Goal: Use online tool/utility: Utilize a website feature to perform a specific function

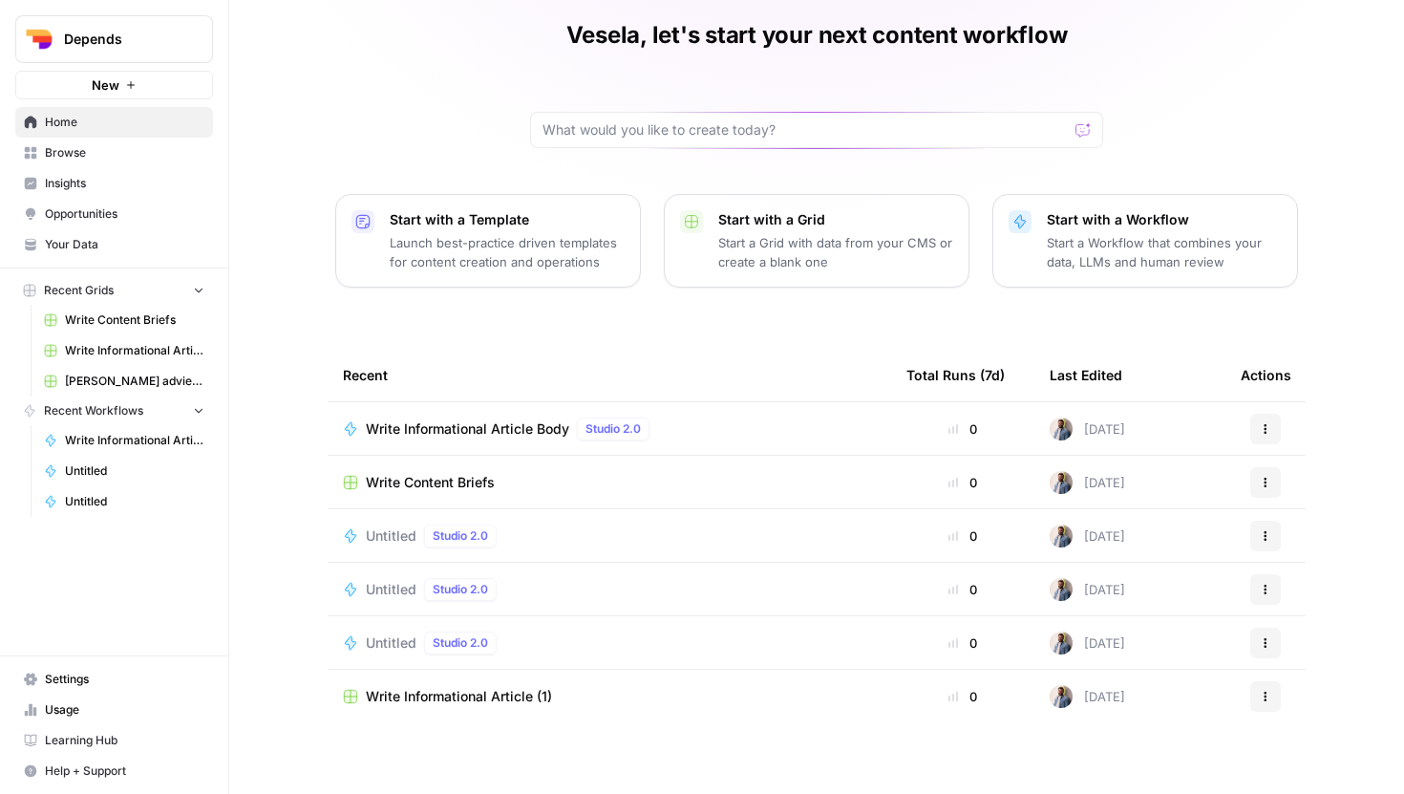
scroll to position [85, 0]
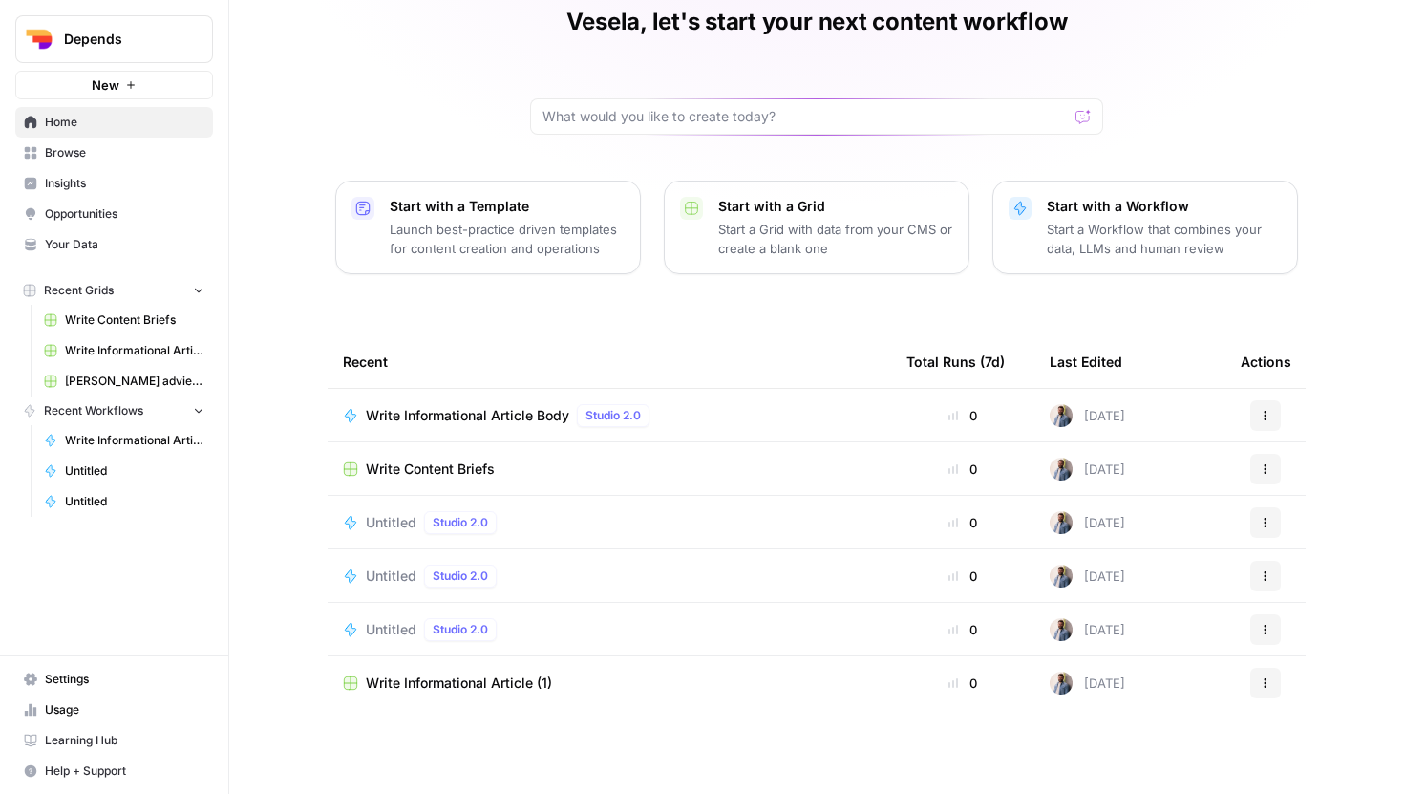
click at [1093, 414] on div "[DATE]" at bounding box center [1087, 415] width 75 height 23
click at [136, 159] on span "Browse" at bounding box center [124, 152] width 159 height 17
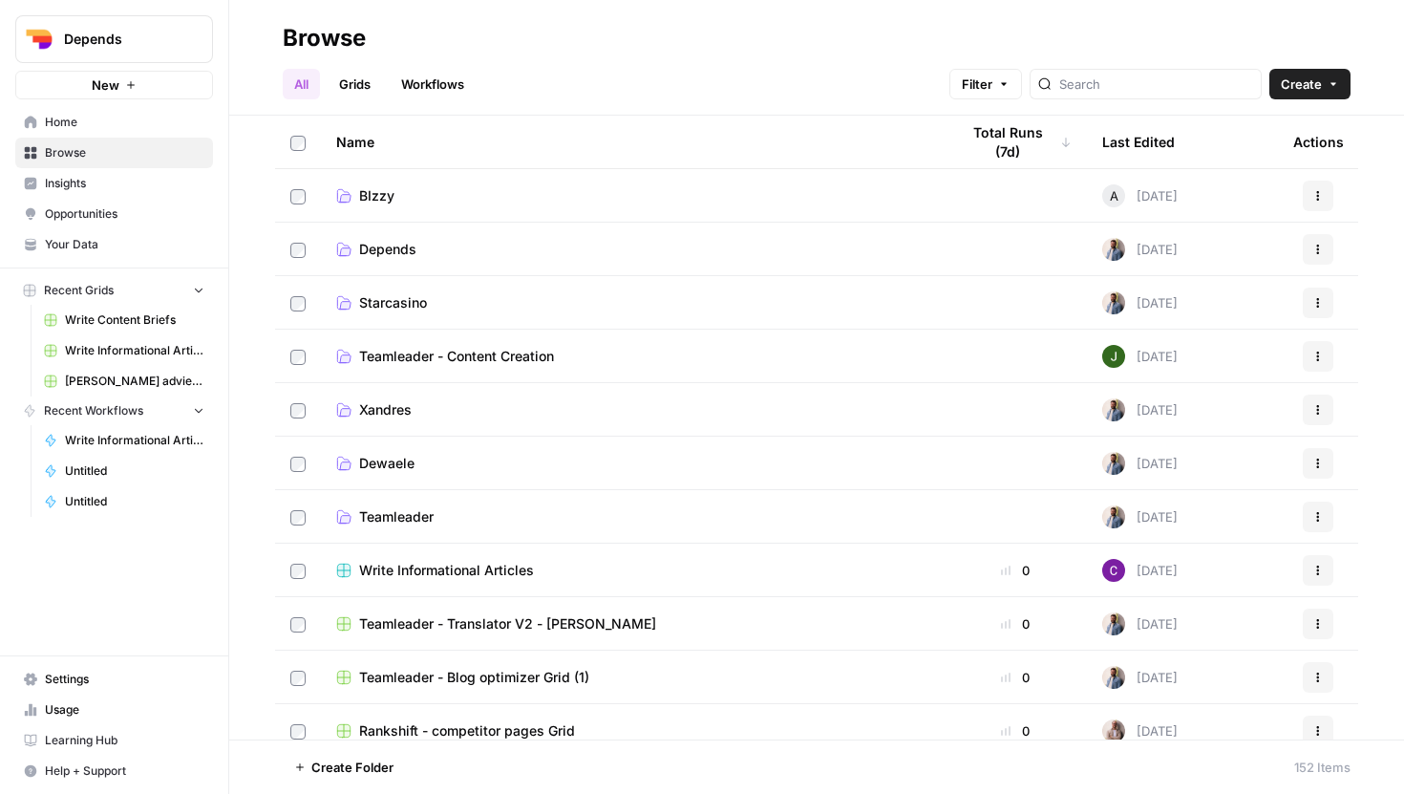
click at [394, 202] on link "BIzzy" at bounding box center [632, 195] width 592 height 19
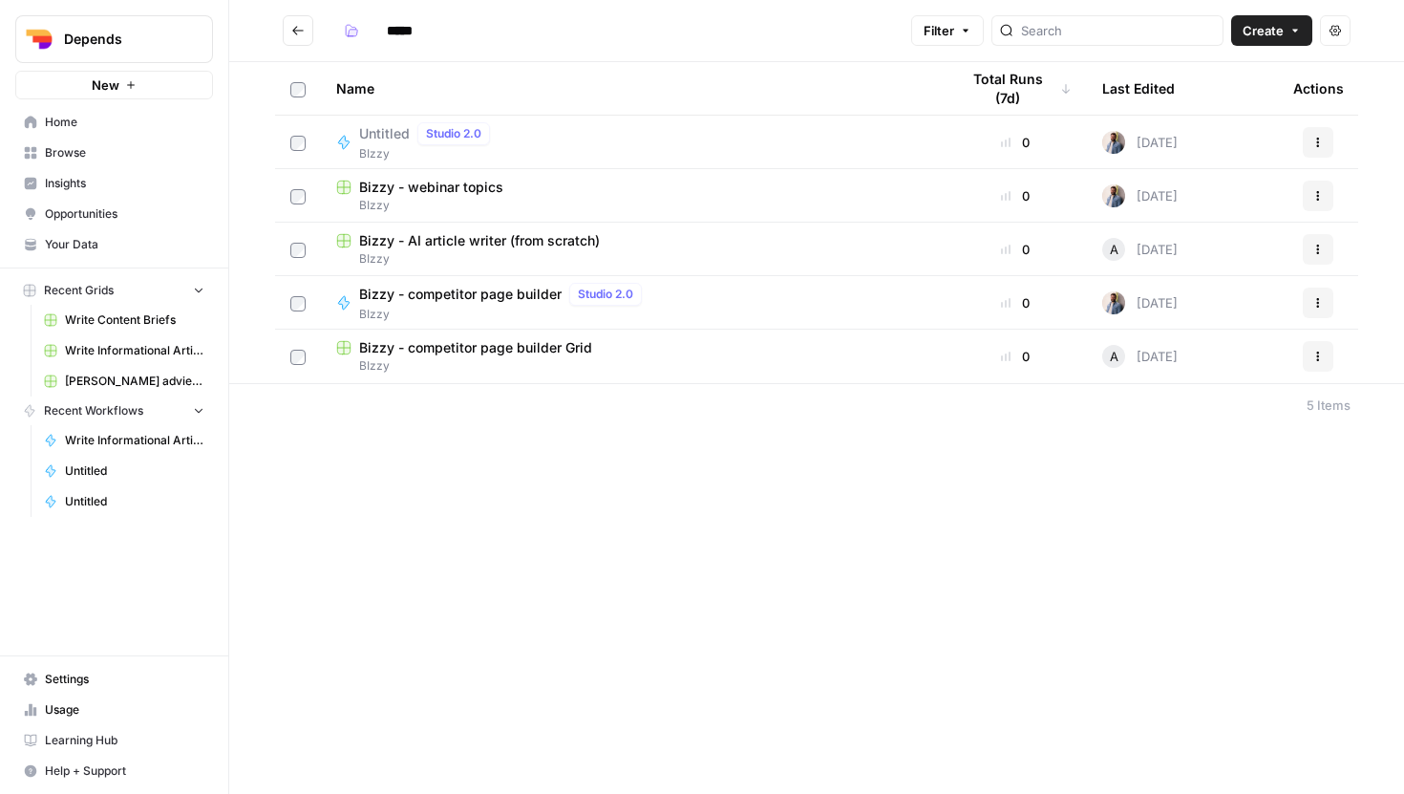
click at [457, 250] on span "BIzzy" at bounding box center [632, 258] width 592 height 17
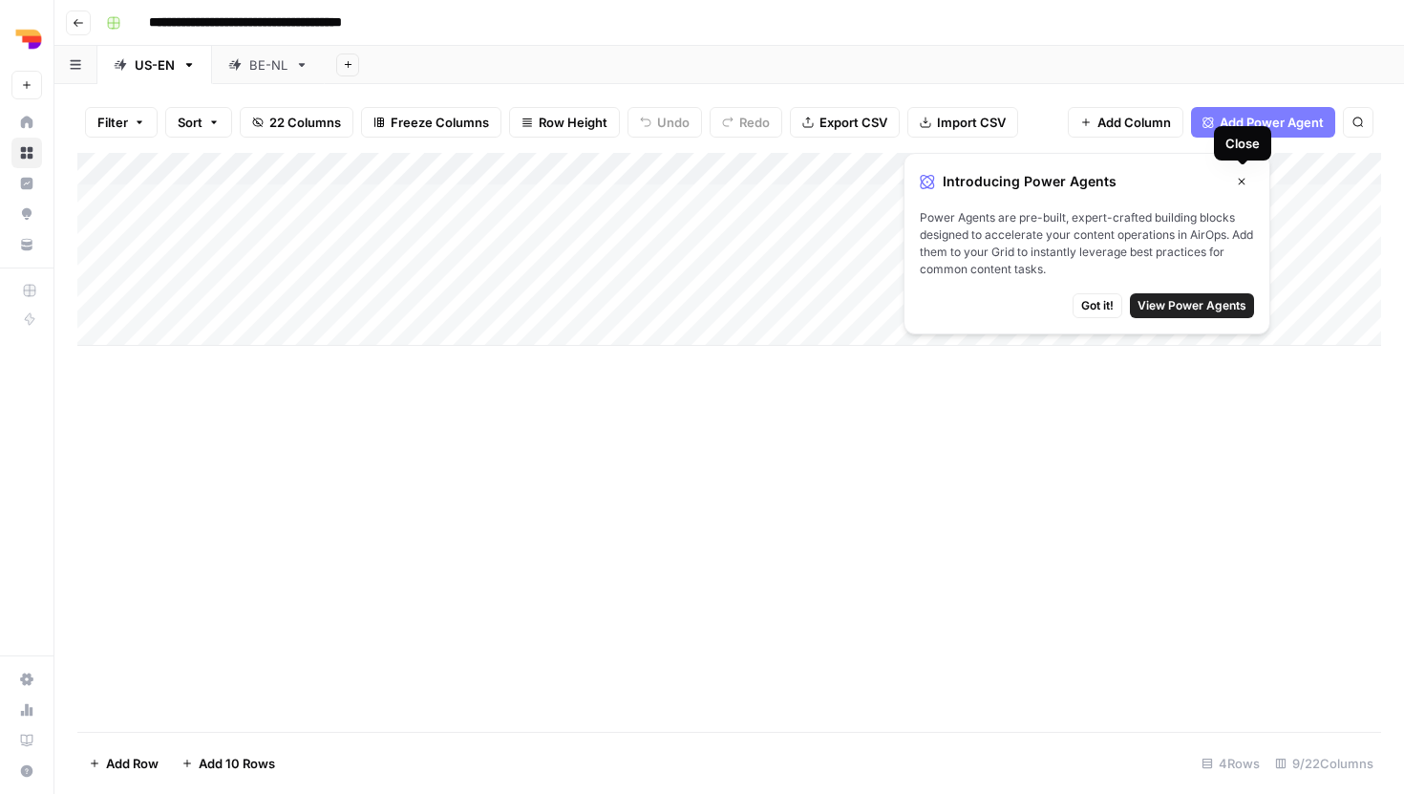
click at [1243, 181] on icon "button" at bounding box center [1241, 181] width 11 height 11
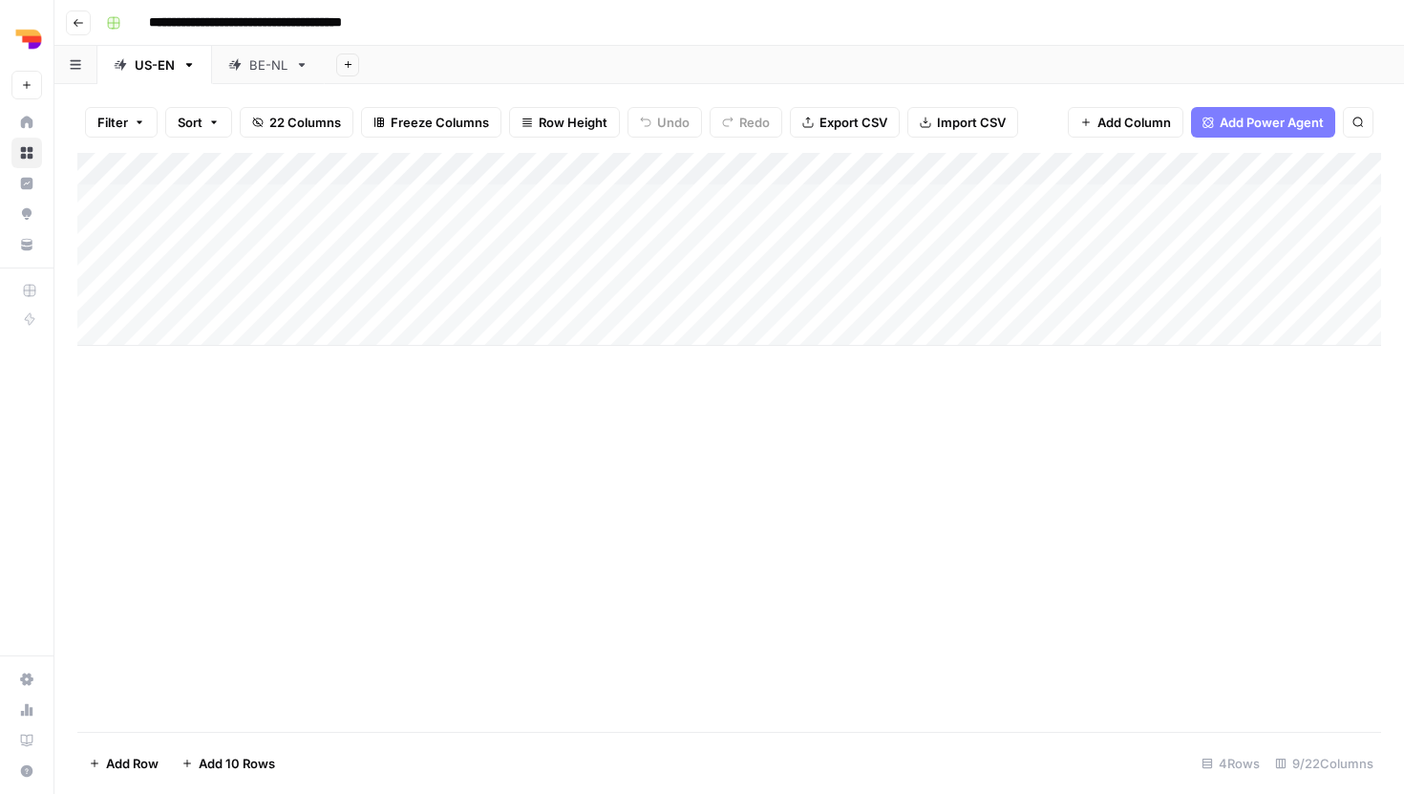
click at [1191, 266] on div "Add Column" at bounding box center [729, 249] width 1304 height 193
click at [1292, 258] on div "Add Column" at bounding box center [729, 249] width 1304 height 193
click at [1295, 265] on div "Add Column" at bounding box center [729, 249] width 1304 height 193
click at [1295, 266] on div "Add Column" at bounding box center [729, 249] width 1304 height 193
click at [1294, 264] on div "Add Column" at bounding box center [729, 249] width 1304 height 193
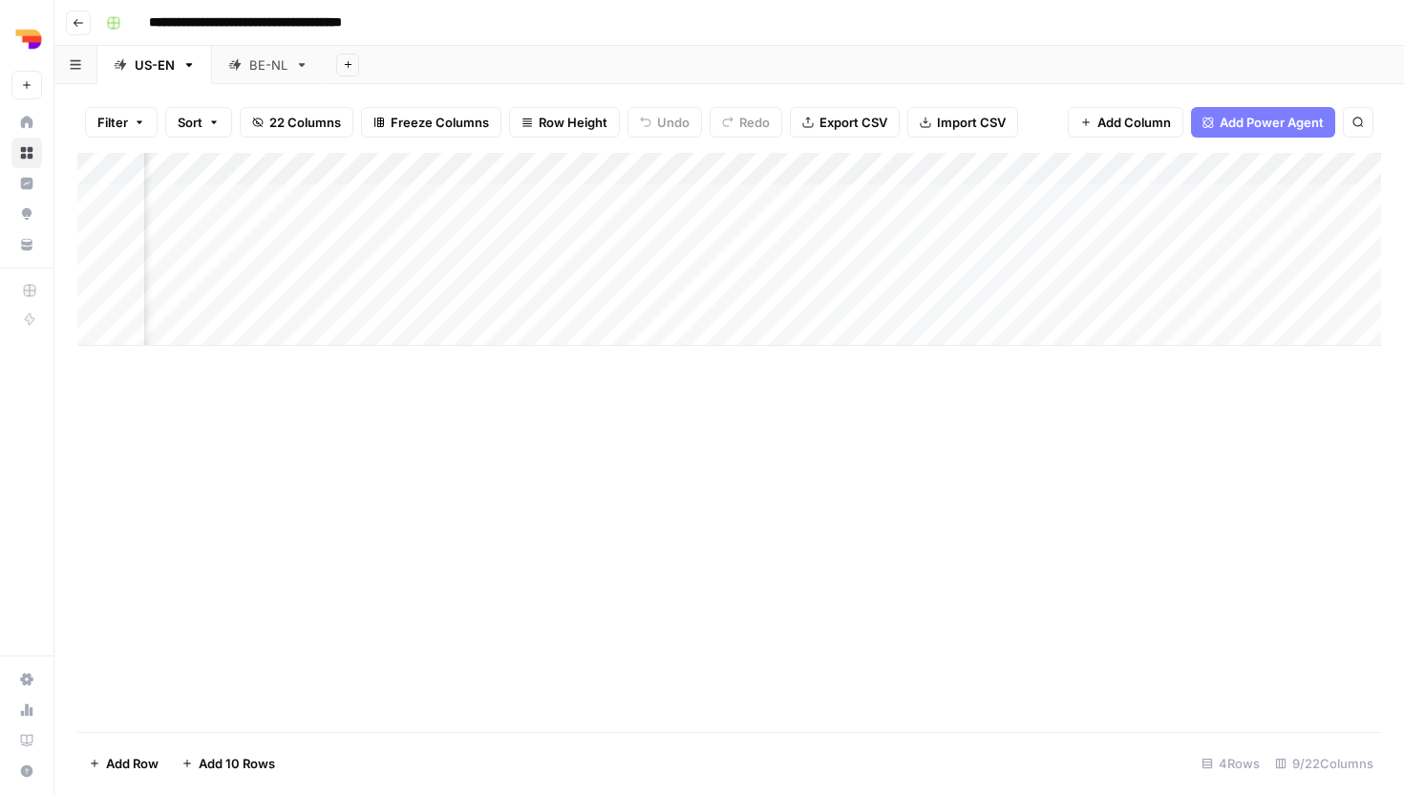
scroll to position [0, 552]
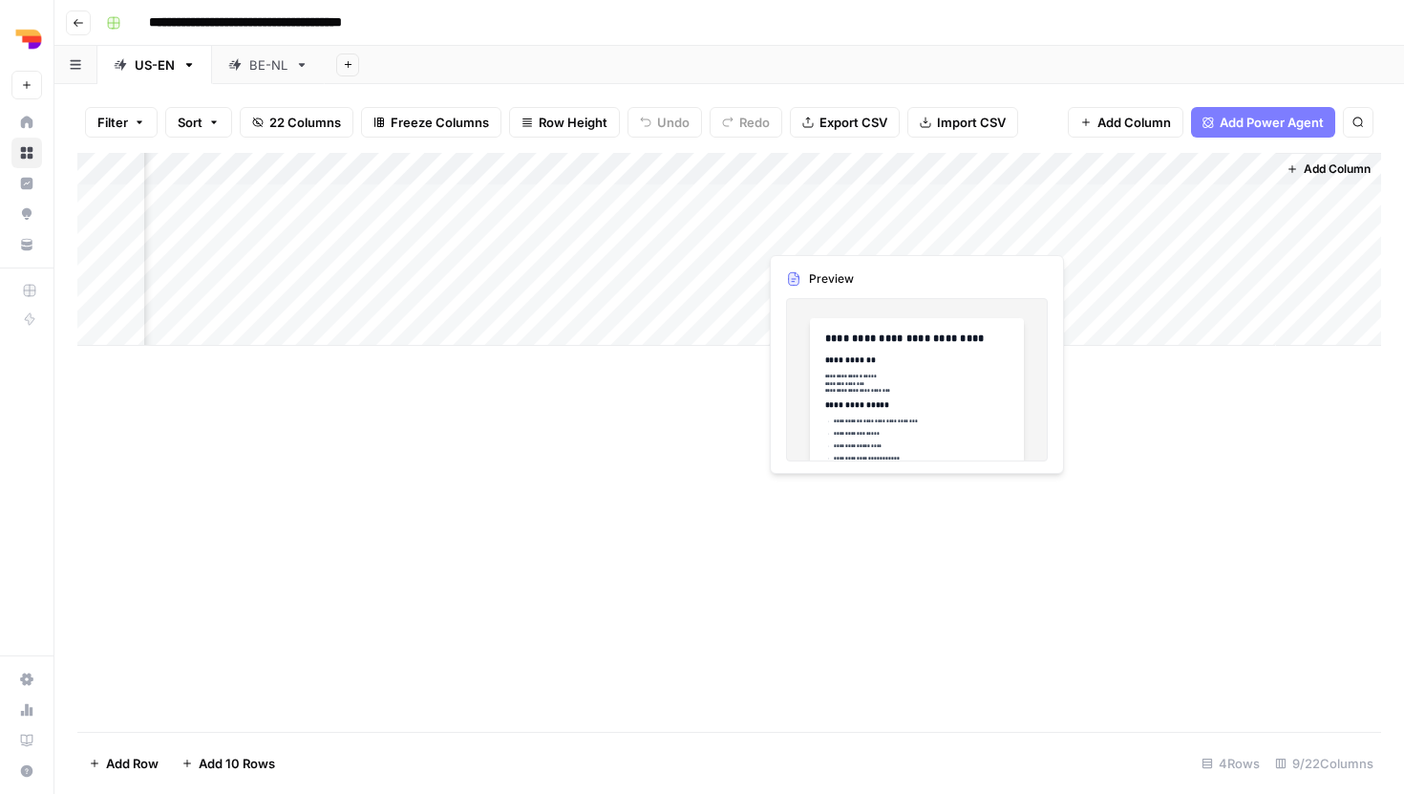
click at [835, 238] on div "Add Column" at bounding box center [729, 249] width 1304 height 193
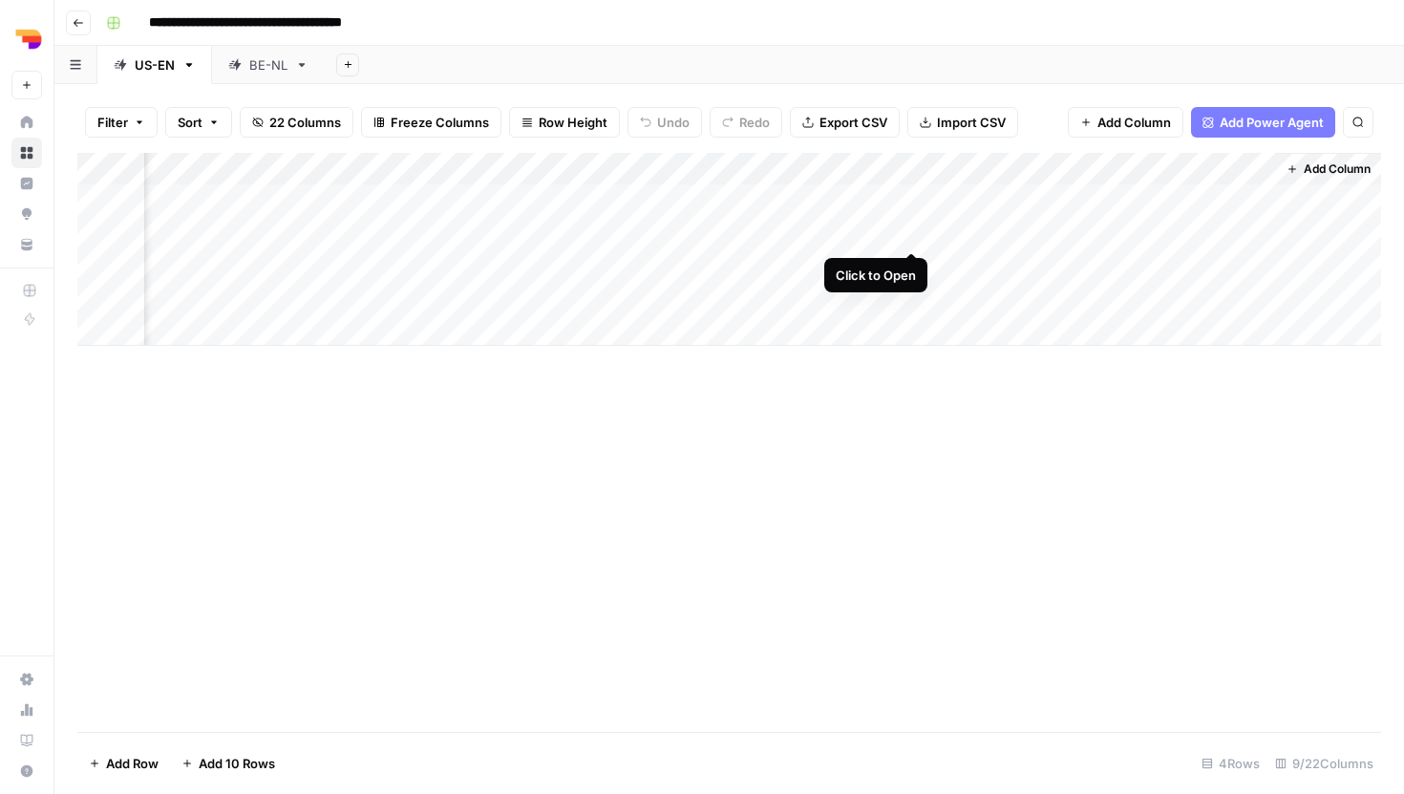
click at [910, 230] on div "Add Column" at bounding box center [729, 249] width 1304 height 193
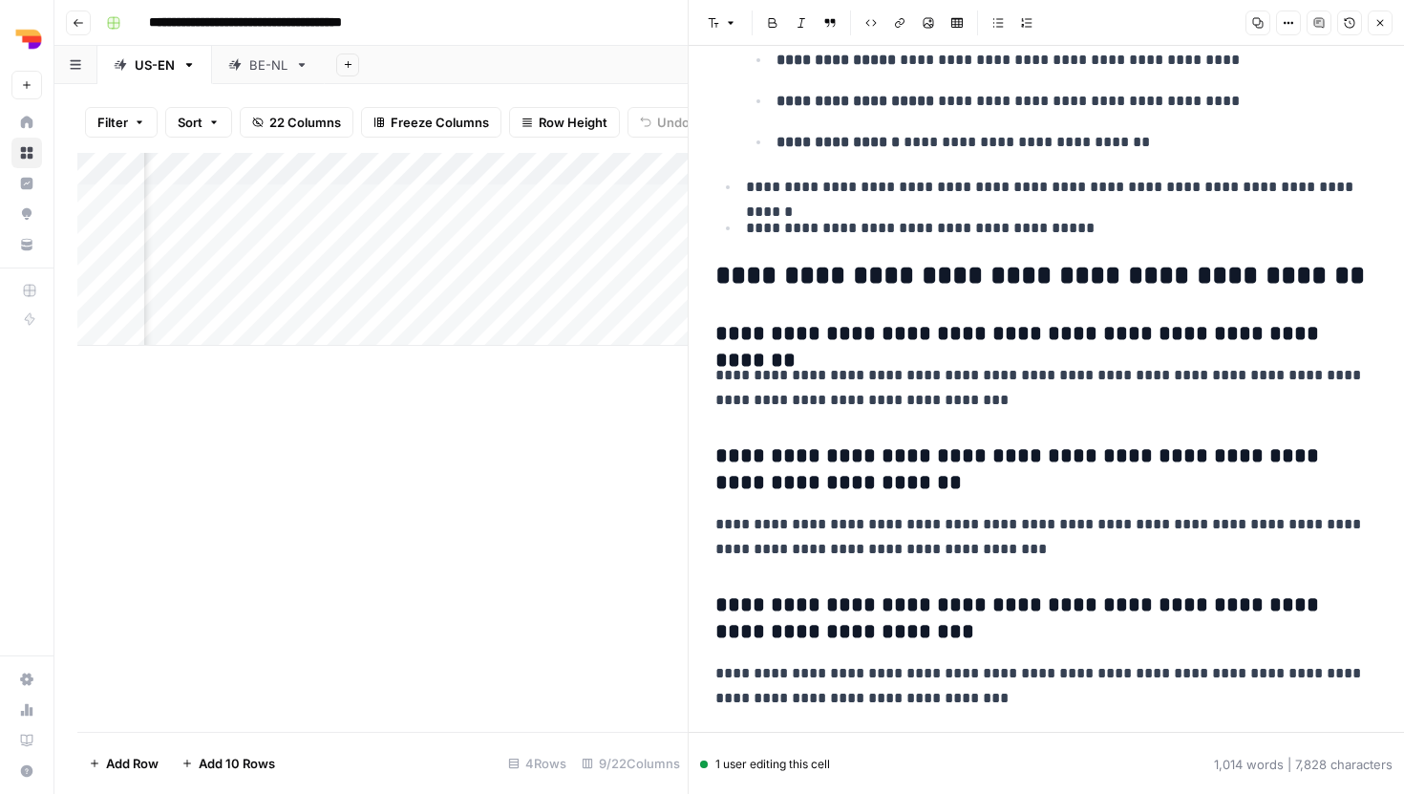
scroll to position [6046, 0]
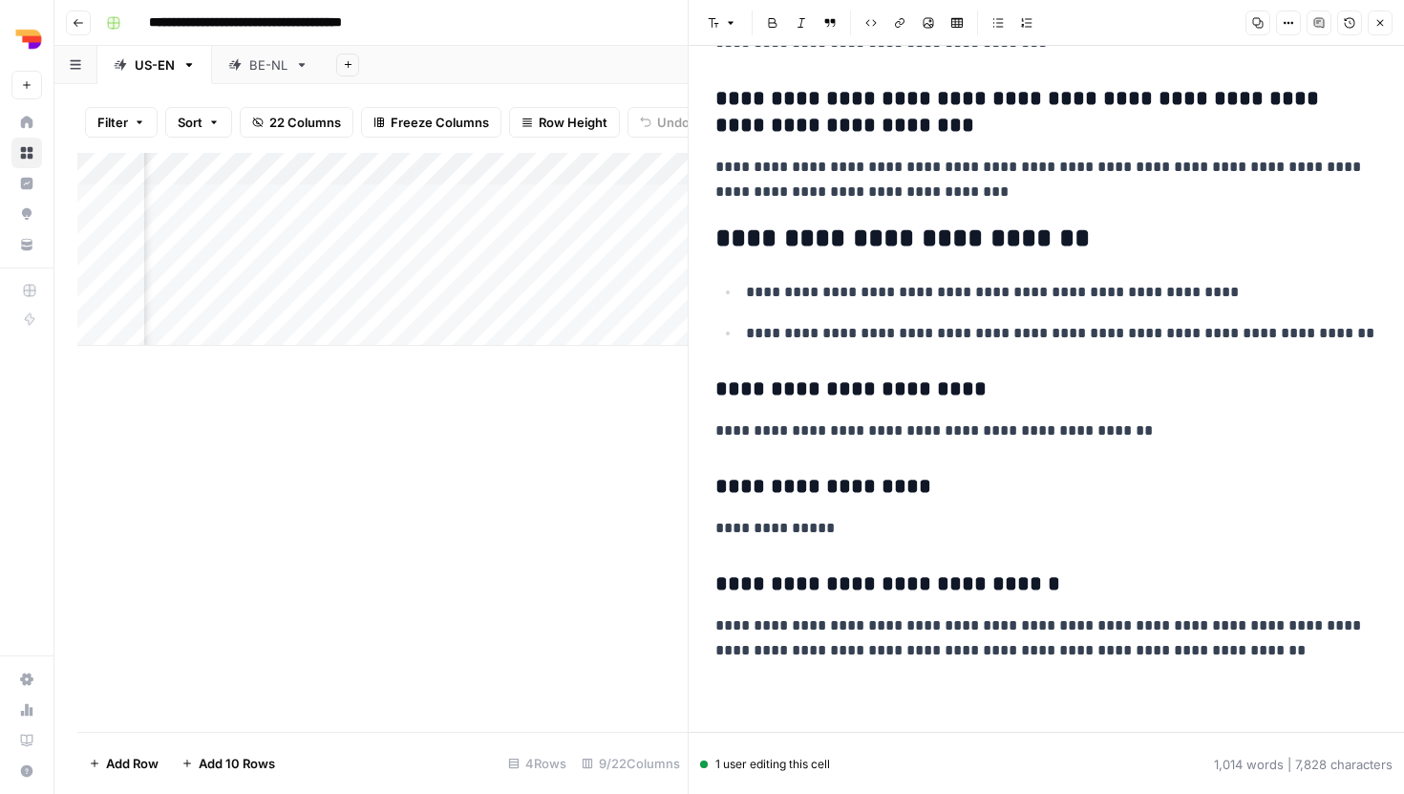
click at [567, 467] on div "Add Column" at bounding box center [382, 442] width 610 height 579
click at [1382, 29] on button "Close" at bounding box center [1380, 23] width 25 height 25
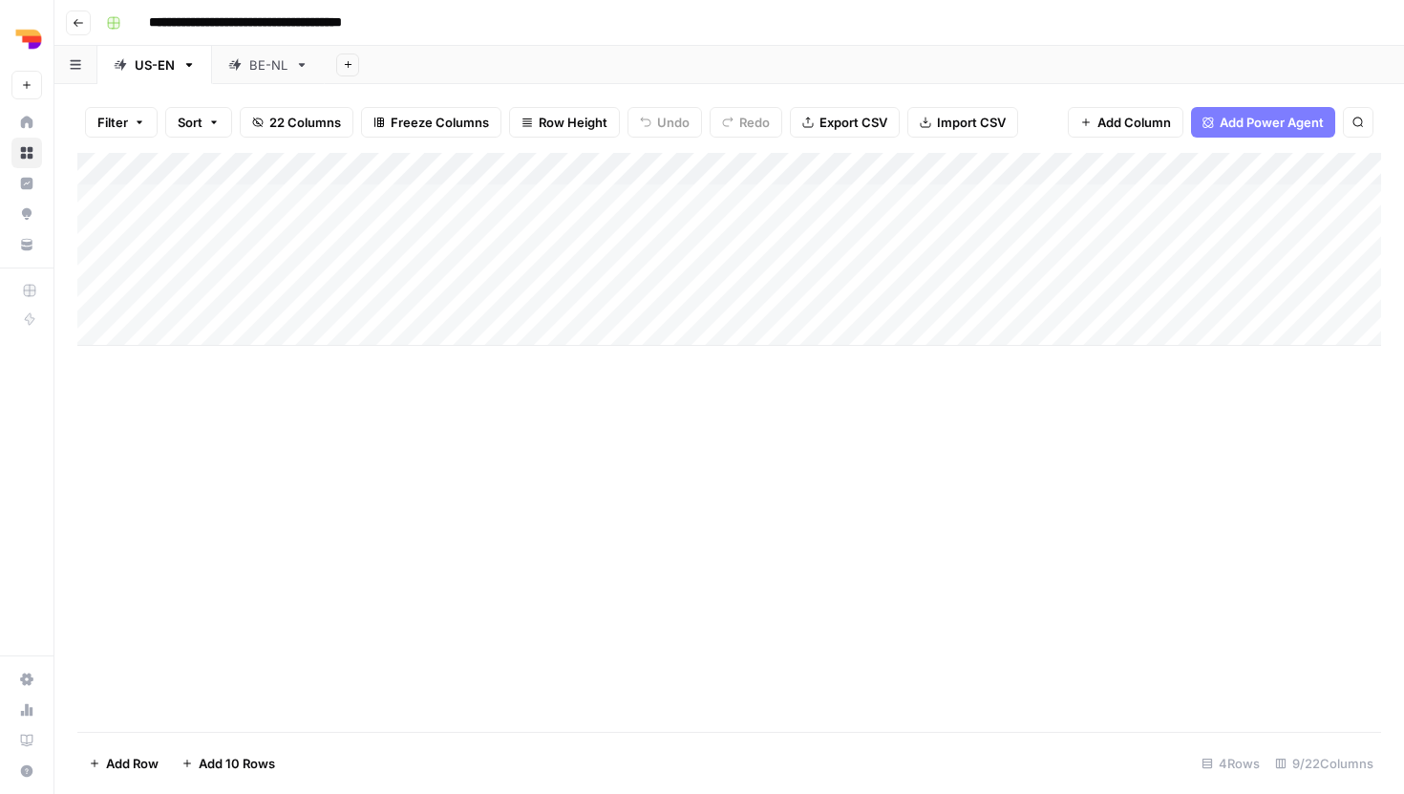
click at [286, 320] on div "Add Column" at bounding box center [729, 249] width 1304 height 193
click at [1177, 333] on div "Add Column" at bounding box center [729, 265] width 1304 height 225
click at [1253, 329] on div "Add Column" at bounding box center [729, 265] width 1304 height 225
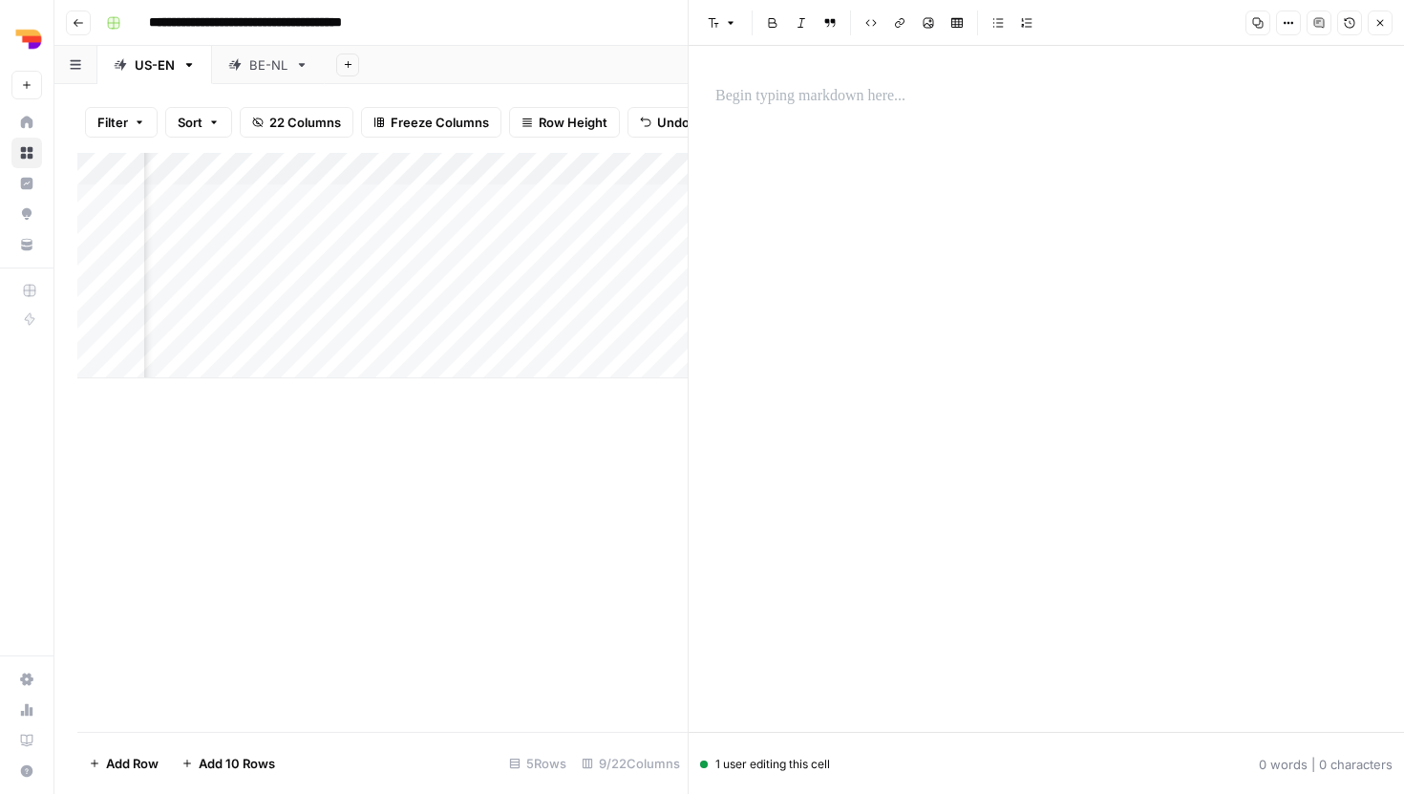
click at [787, 97] on p at bounding box center [1046, 96] width 662 height 25
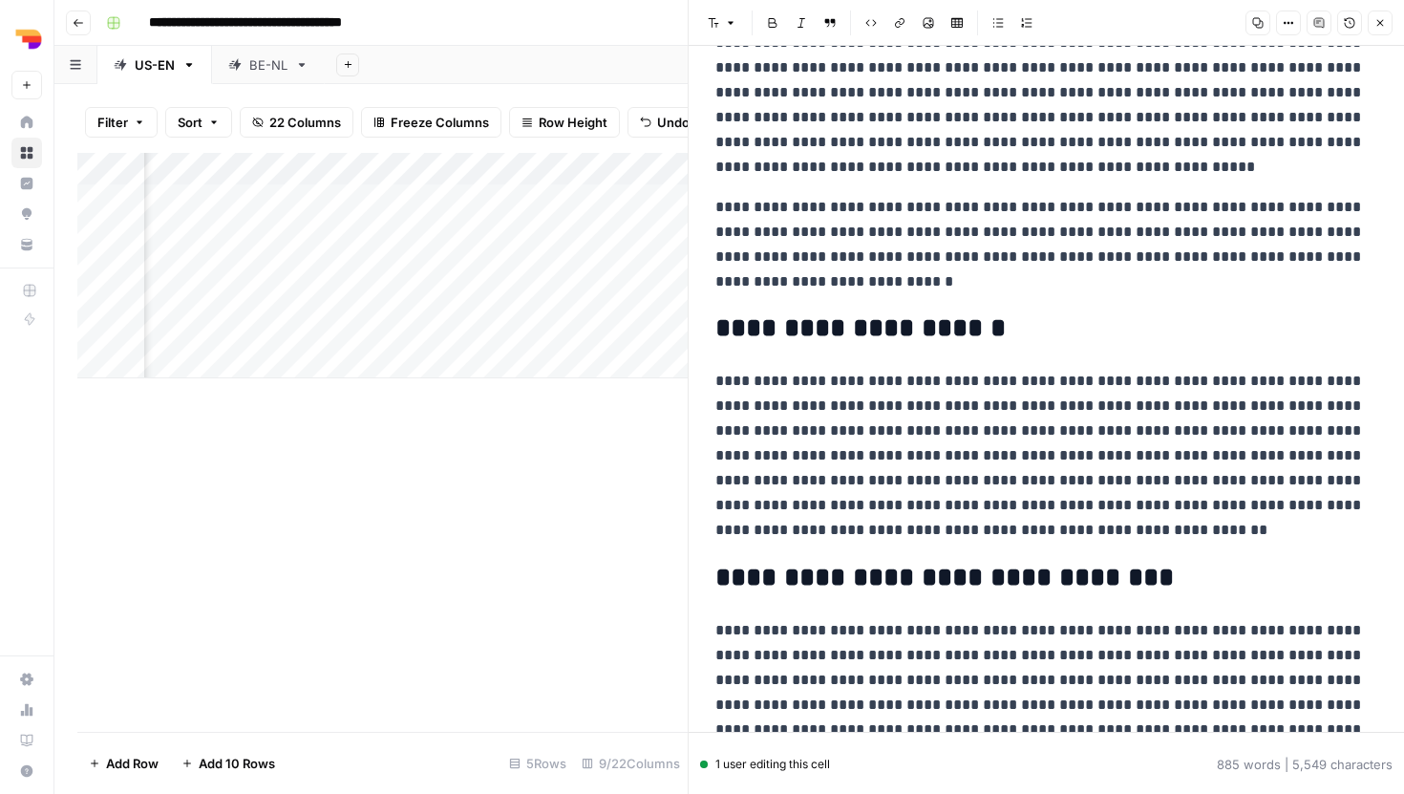
scroll to position [0, 0]
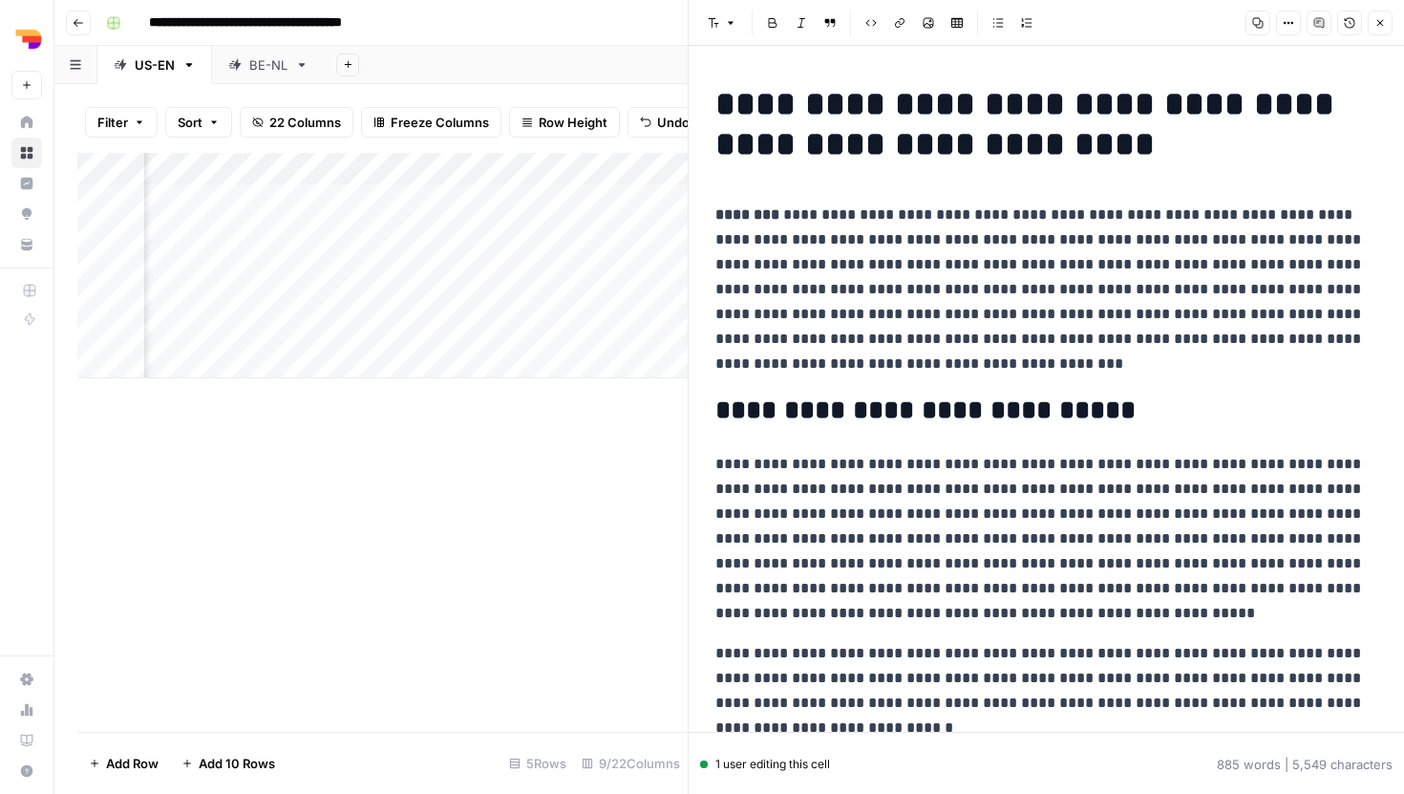
click at [581, 467] on div "Add Column" at bounding box center [382, 442] width 610 height 579
click at [721, 573] on p "**********" at bounding box center [1046, 539] width 662 height 174
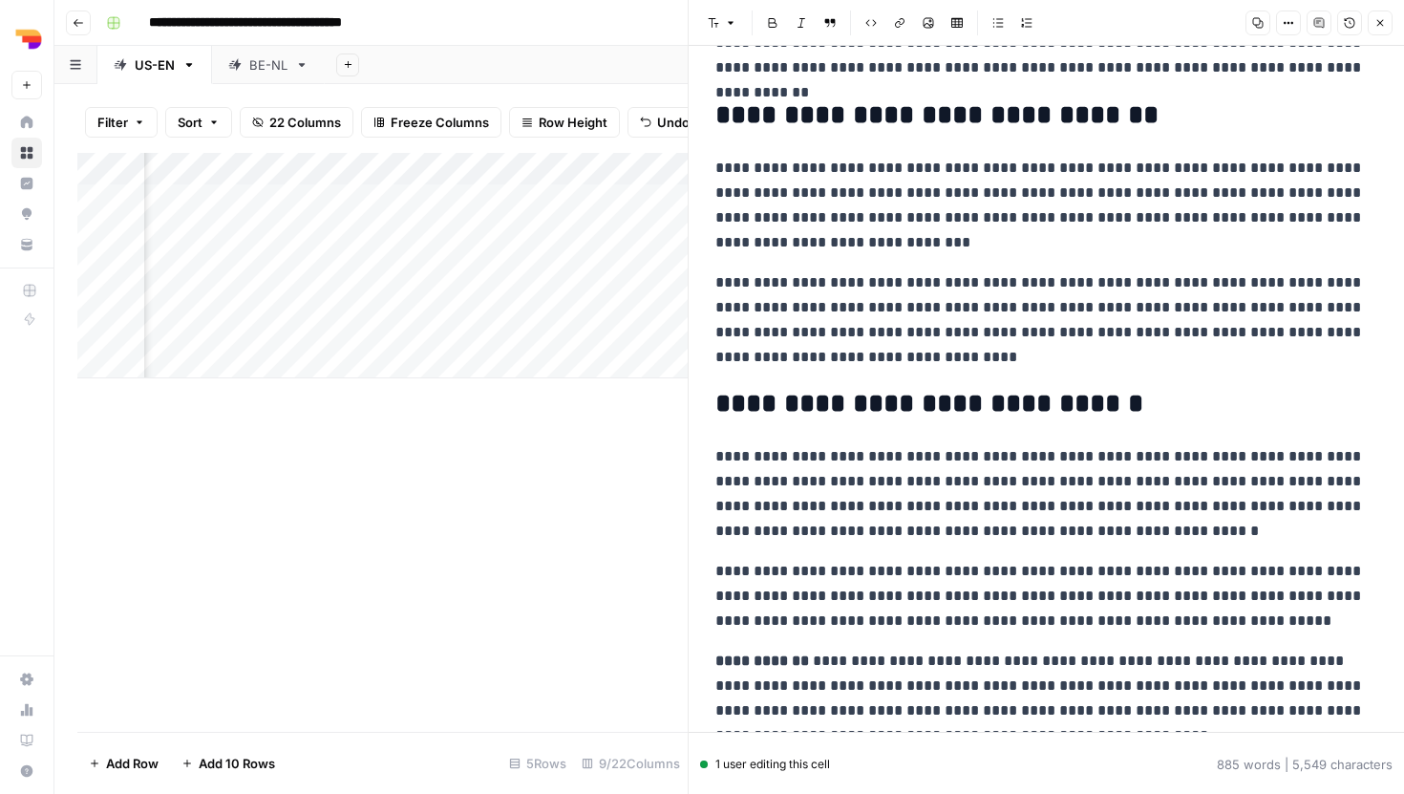
scroll to position [1695, 0]
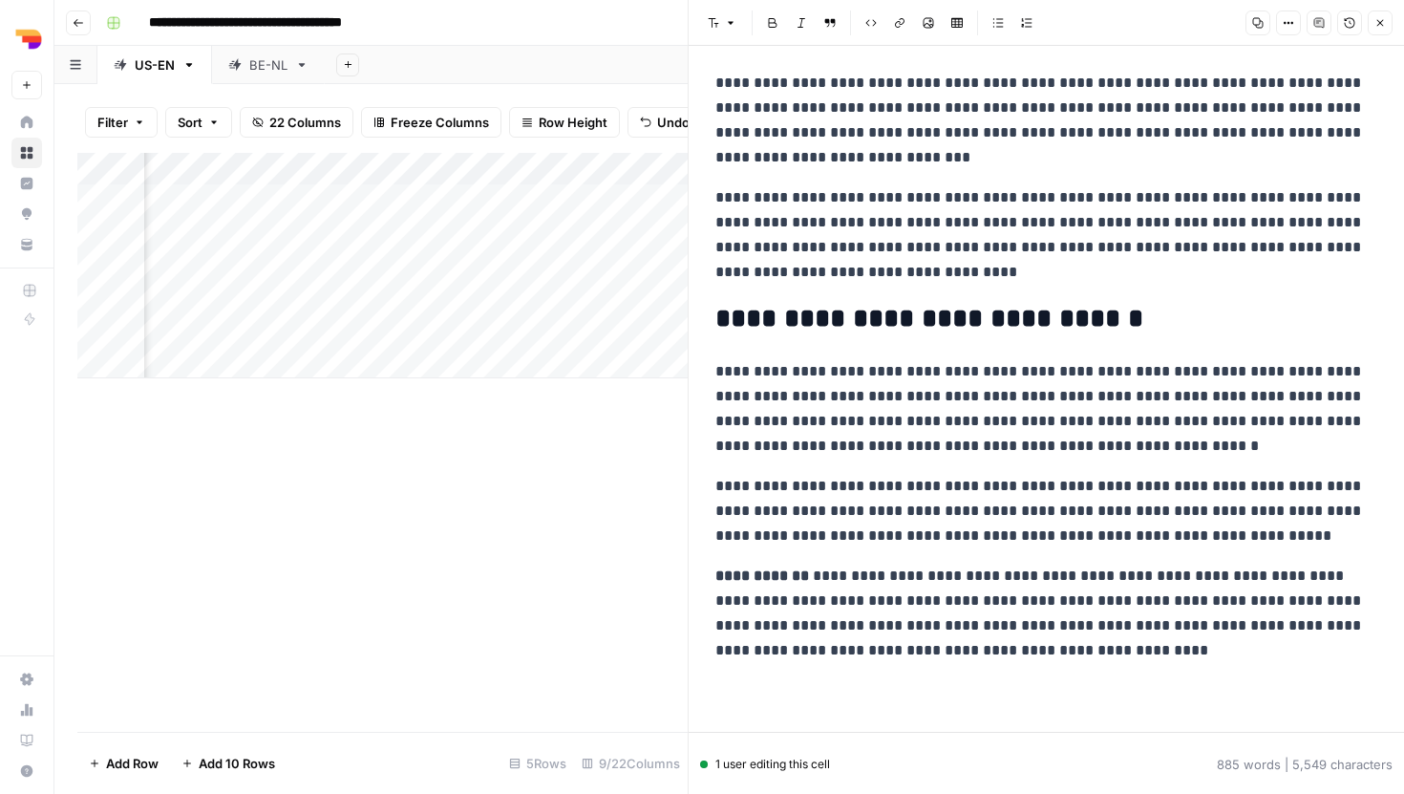
click at [780, 765] on div "1 user editing this cell" at bounding box center [765, 763] width 130 height 17
click at [1381, 16] on button "Close" at bounding box center [1380, 23] width 25 height 25
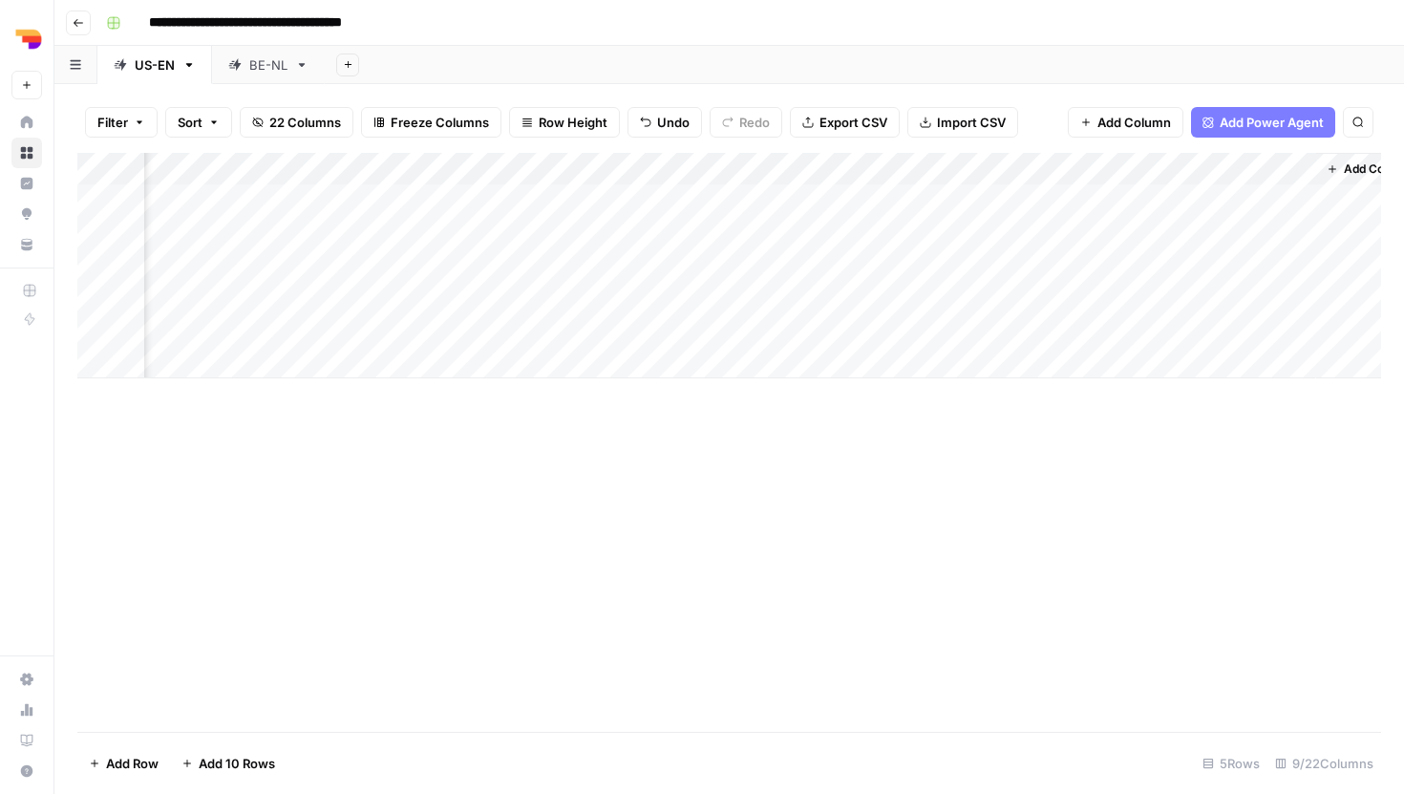
scroll to position [0, 505]
click at [957, 228] on div "Add Column" at bounding box center [729, 265] width 1304 height 225
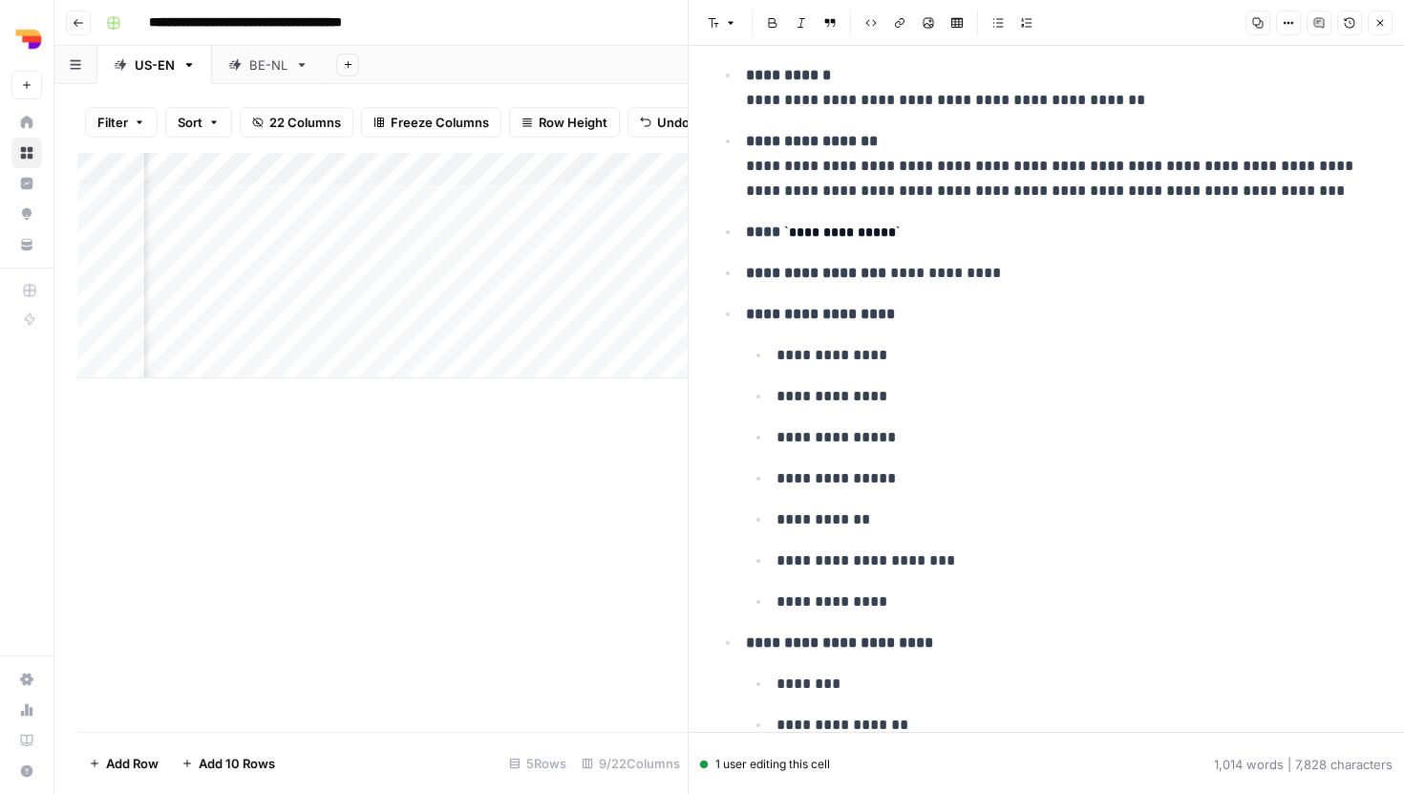
scroll to position [1018, 0]
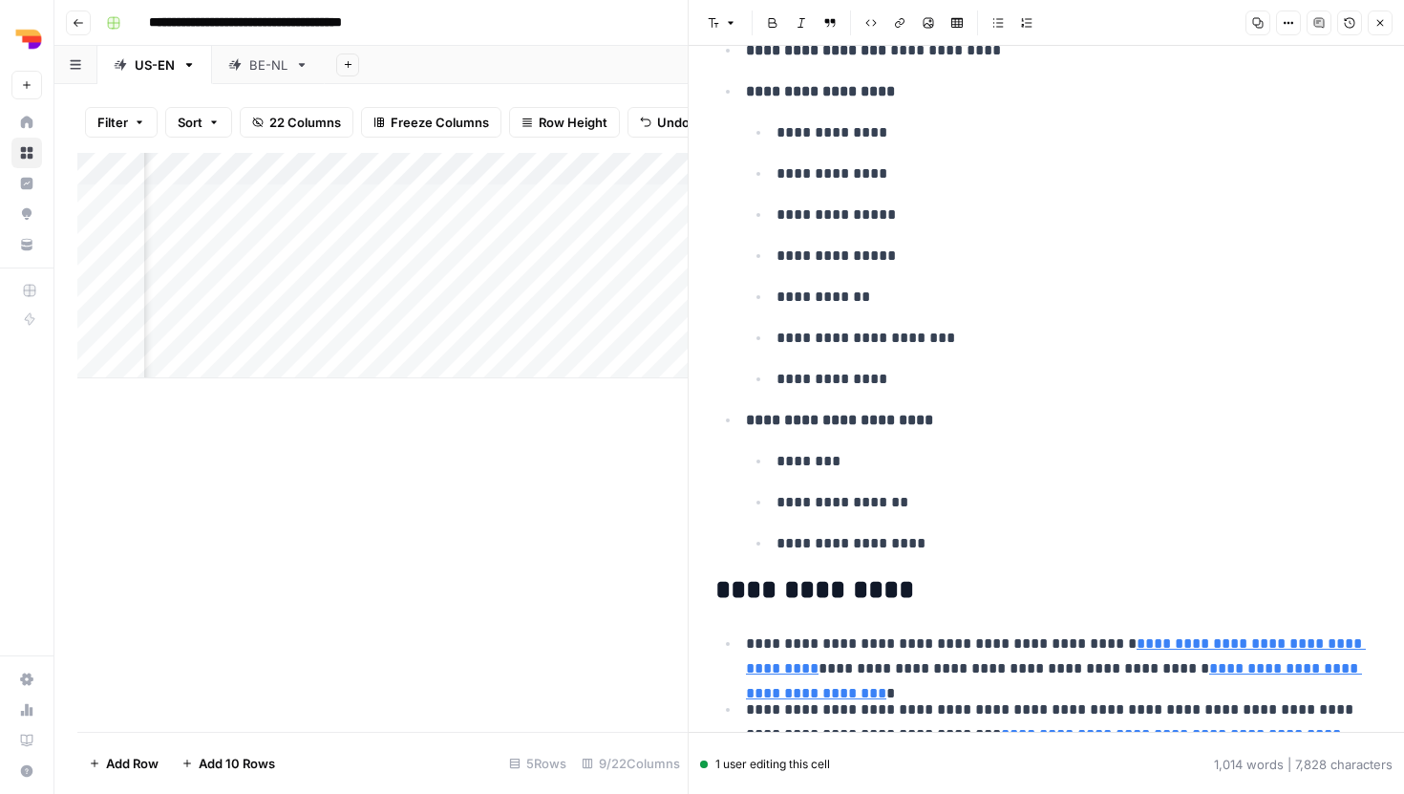
click at [563, 493] on div "Add Column" at bounding box center [382, 442] width 610 height 579
click at [600, 474] on div "Add Column" at bounding box center [382, 442] width 610 height 579
click at [1387, 15] on button "Close" at bounding box center [1380, 23] width 25 height 25
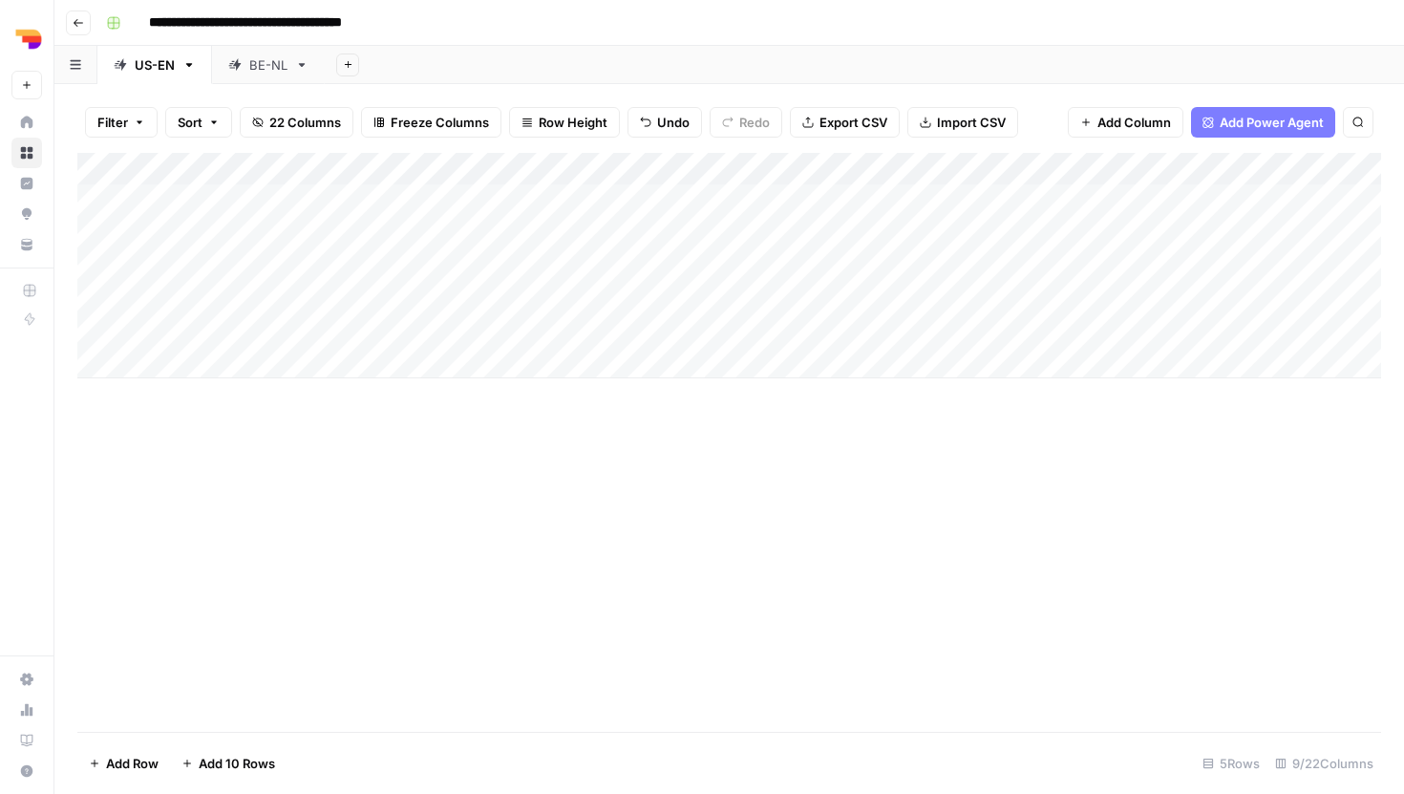
click at [339, 329] on div "Add Column" at bounding box center [729, 265] width 1304 height 225
type textarea "**********"
click at [499, 341] on div "Add Column" at bounding box center [729, 265] width 1304 height 225
click at [499, 340] on div "Add Column" at bounding box center [729, 265] width 1304 height 225
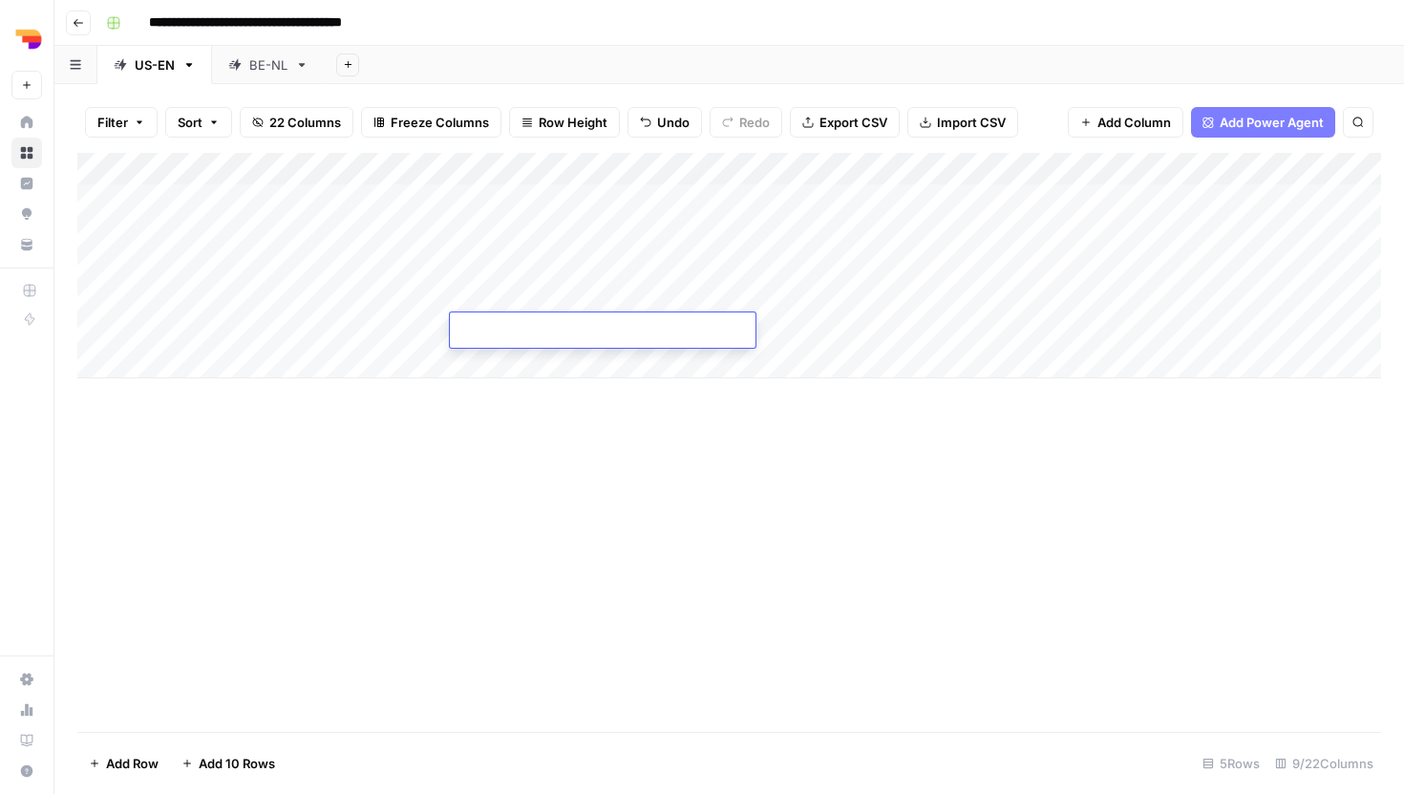
click at [521, 288] on div "Add Column" at bounding box center [729, 265] width 1304 height 225
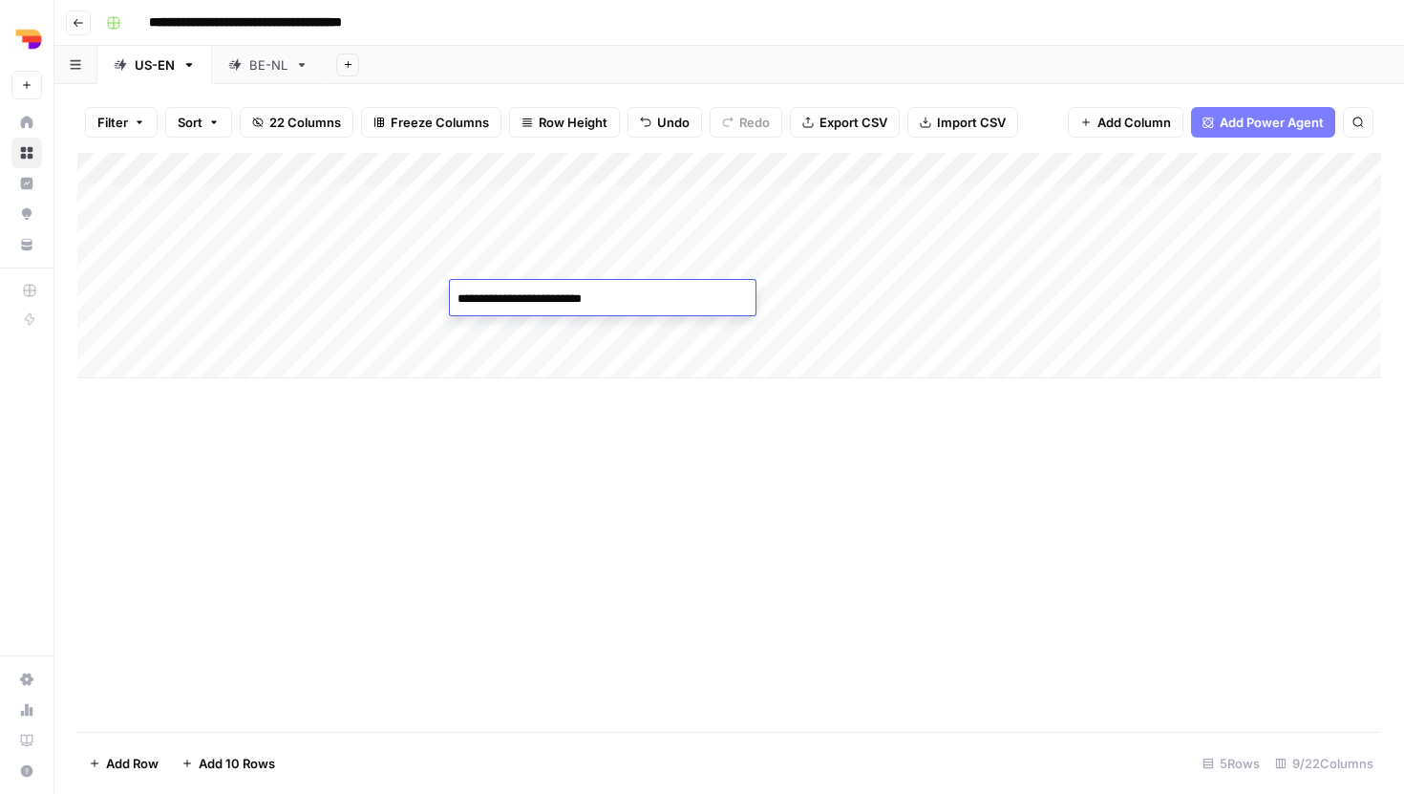
click at [543, 423] on div "Add Column" at bounding box center [729, 442] width 1304 height 579
click at [546, 266] on div "Add Column" at bounding box center [729, 265] width 1304 height 225
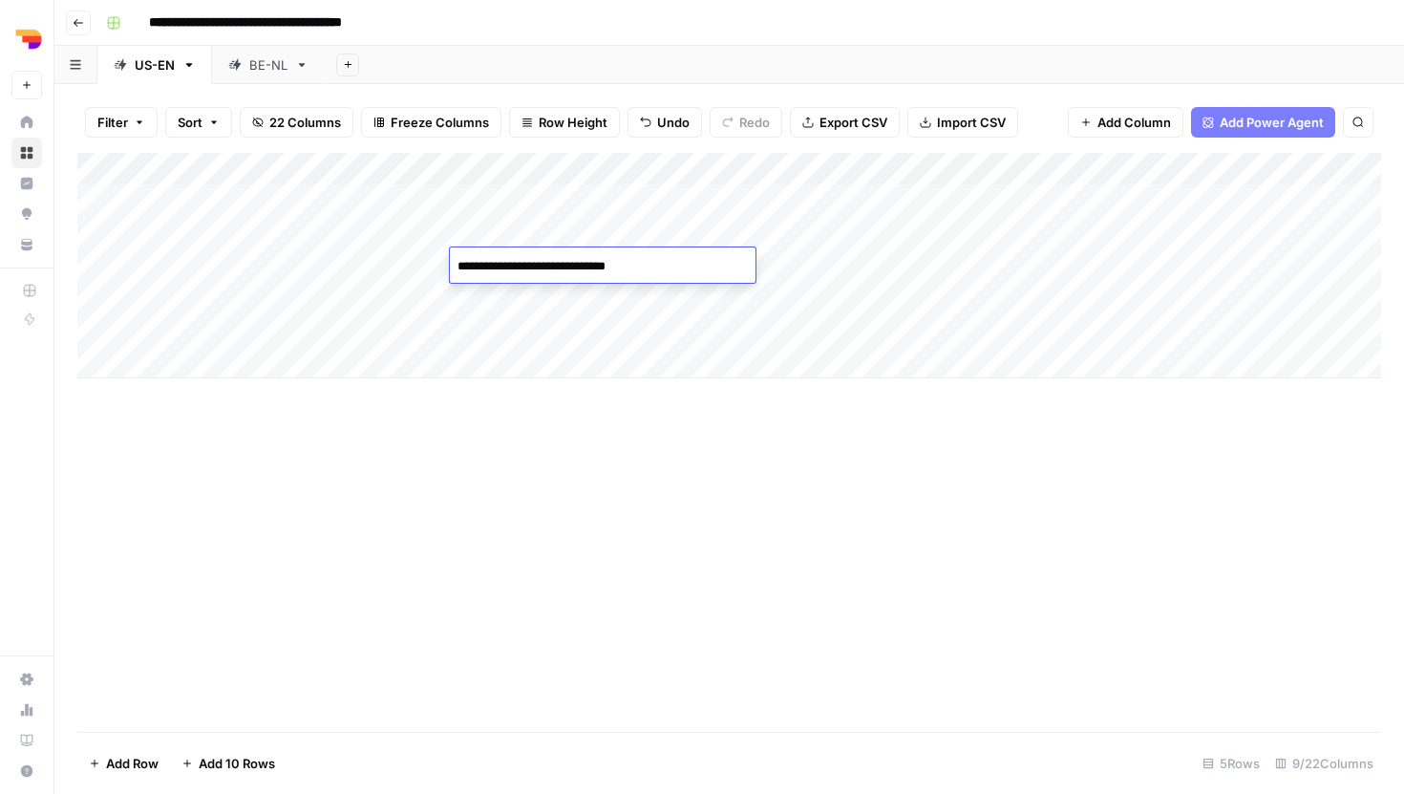
click at [580, 416] on div "Add Column" at bounding box center [729, 442] width 1304 height 579
click at [541, 325] on div "Add Column" at bounding box center [729, 265] width 1304 height 225
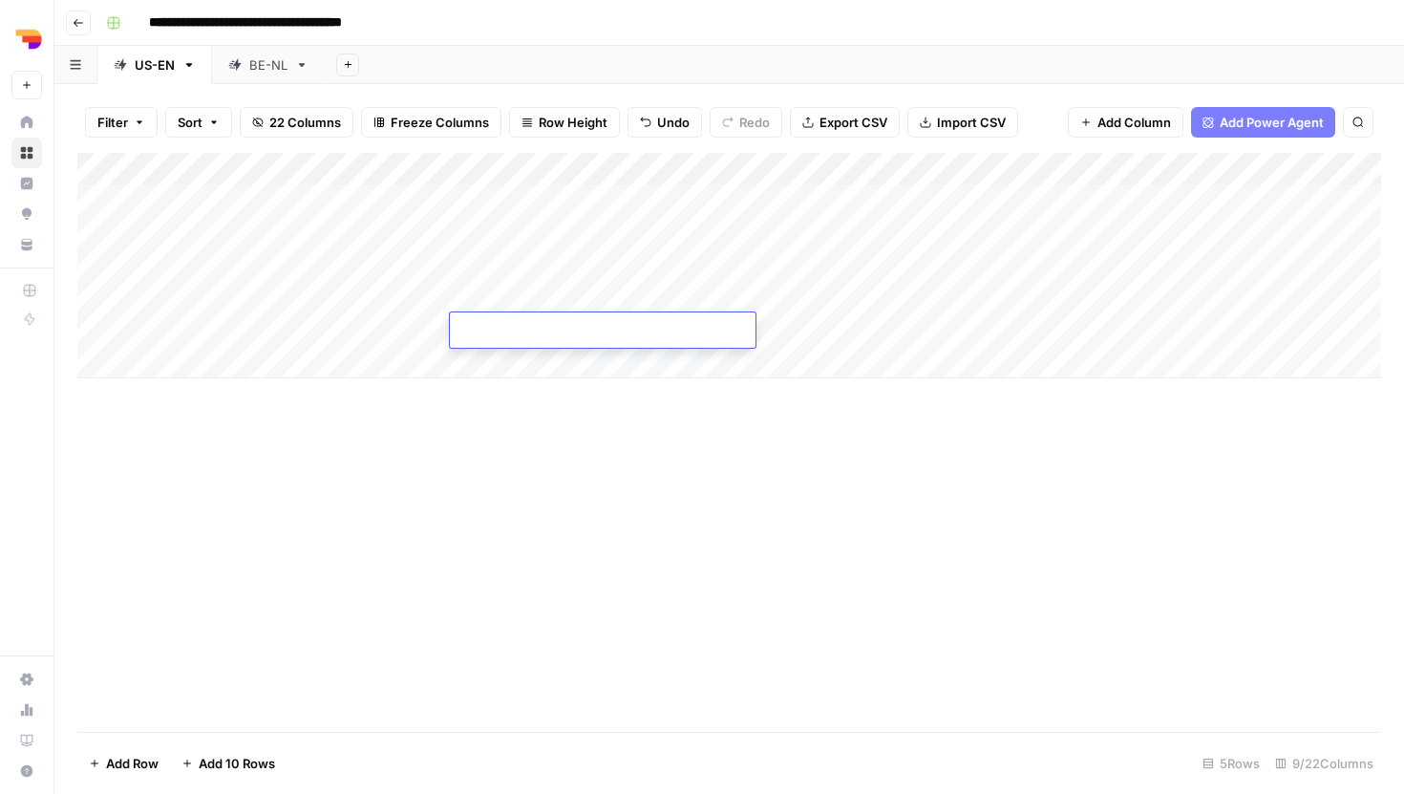
click at [541, 325] on textarea at bounding box center [603, 331] width 306 height 27
type textarea "*********"
click at [751, 495] on div "Add Column" at bounding box center [729, 442] width 1304 height 579
click at [720, 324] on div "Add Column" at bounding box center [729, 265] width 1304 height 225
click at [696, 292] on div "Add Column" at bounding box center [729, 265] width 1304 height 225
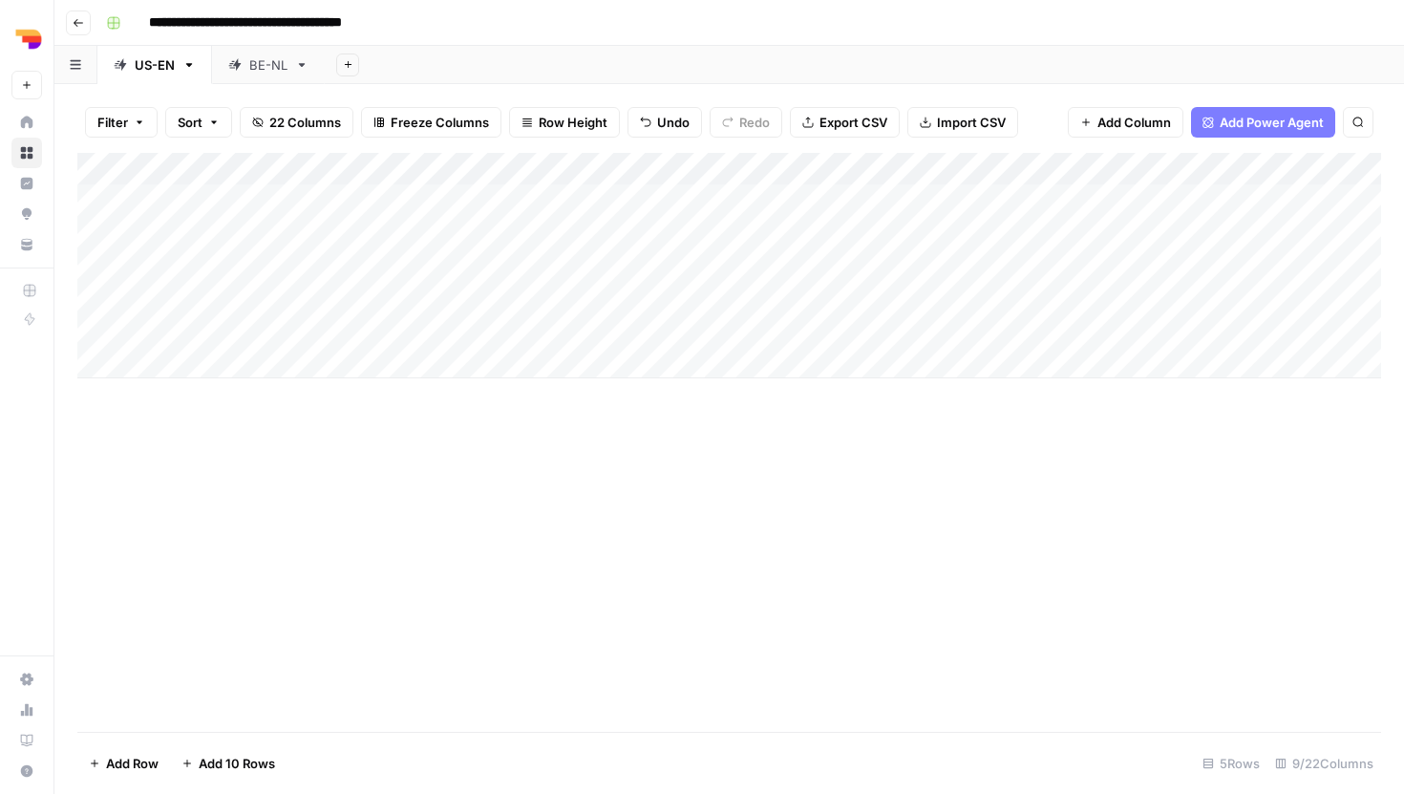
click at [696, 292] on div "Add Column" at bounding box center [729, 265] width 1304 height 225
click at [696, 171] on div "Add Column" at bounding box center [729, 265] width 1304 height 225
click at [846, 452] on div "Add Column" at bounding box center [729, 442] width 1304 height 579
click at [851, 306] on div "Add Column" at bounding box center [729, 265] width 1304 height 225
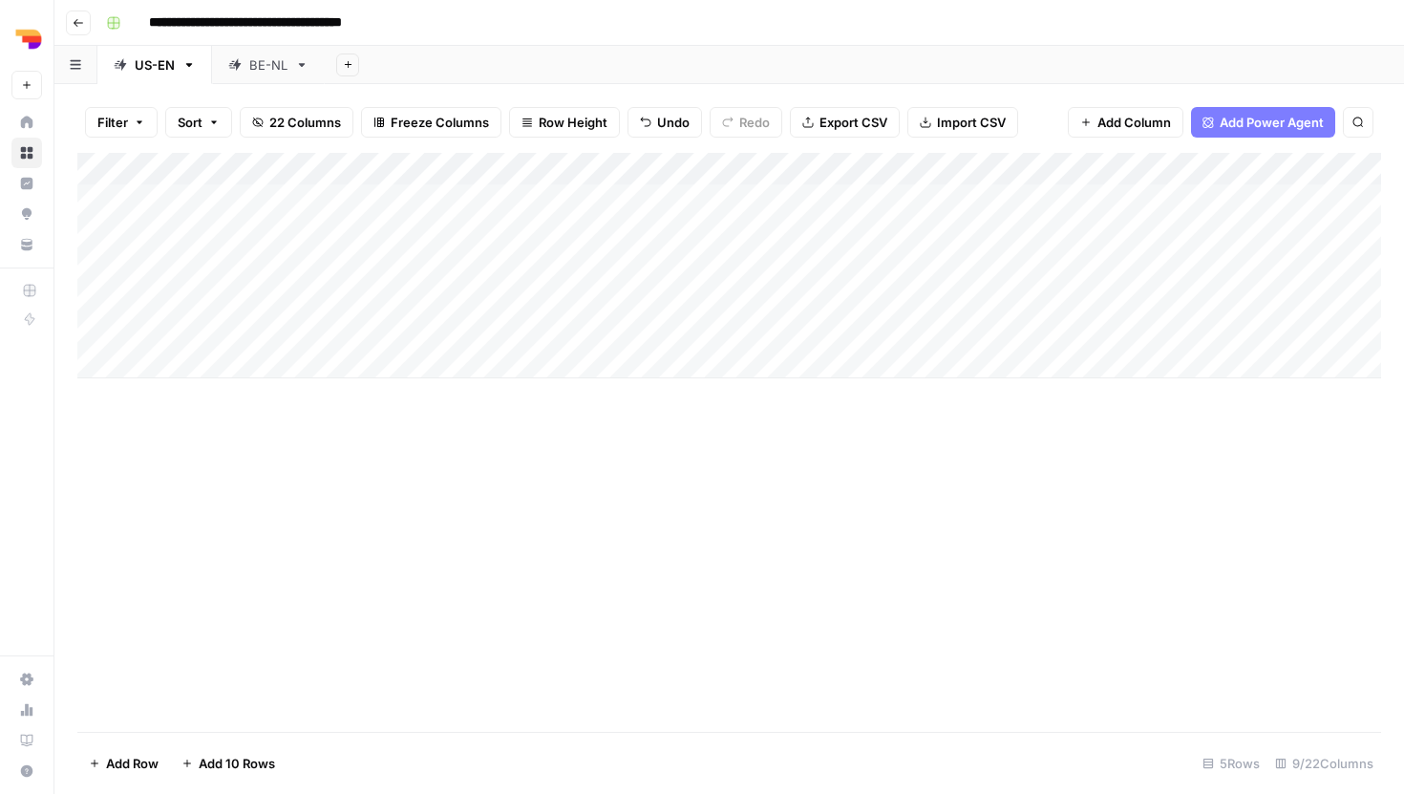
click at [875, 414] on div "Add Column" at bounding box center [729, 442] width 1304 height 579
click at [859, 327] on div "Add Column" at bounding box center [729, 265] width 1304 height 225
type textarea "**********"
click at [1014, 330] on div "Add Column" at bounding box center [729, 265] width 1304 height 225
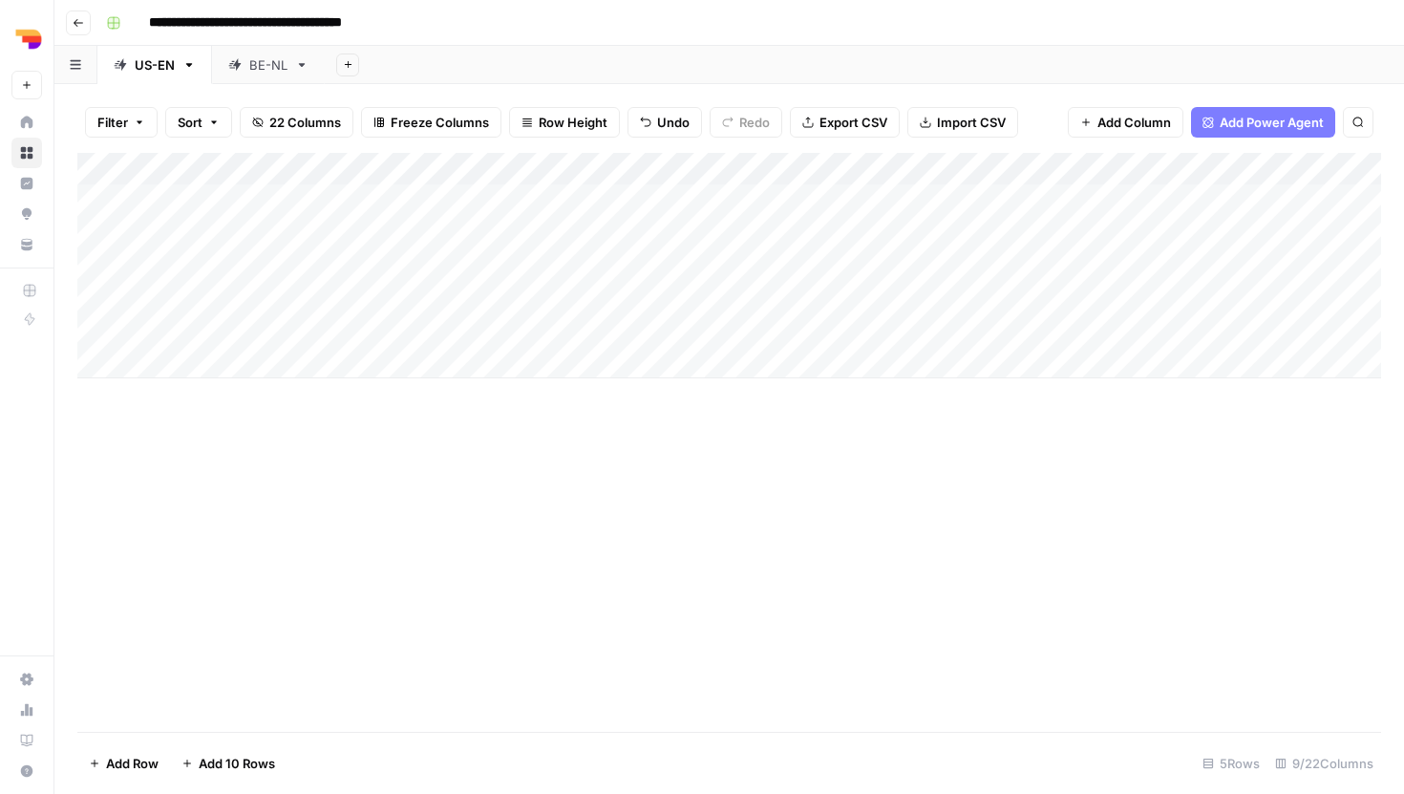
click at [693, 326] on div "Add Column" at bounding box center [729, 265] width 1304 height 225
type textarea "****"
click at [1041, 331] on div "Add Column" at bounding box center [729, 265] width 1304 height 225
click at [1051, 165] on div "Add Column" at bounding box center [729, 265] width 1304 height 225
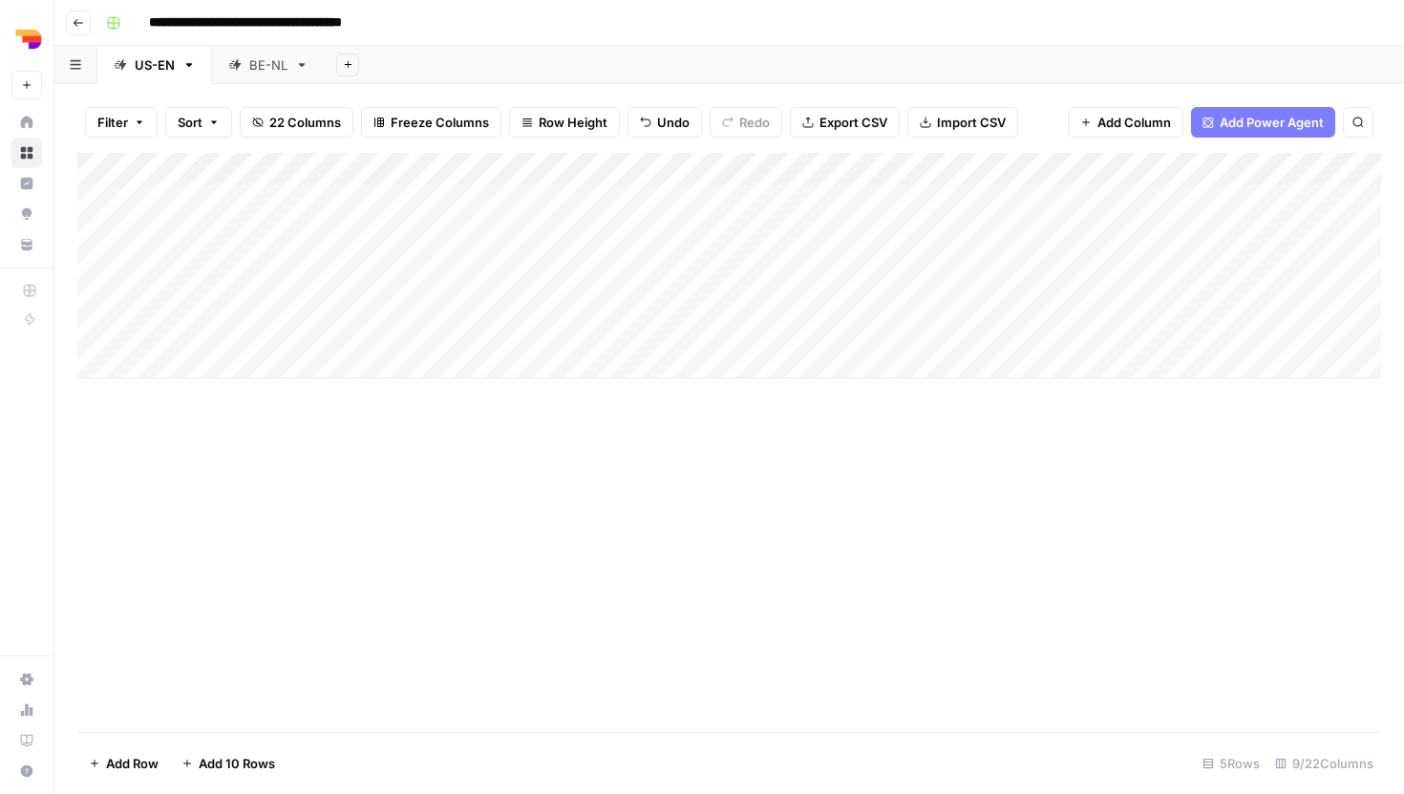
click at [896, 450] on div "Add Column" at bounding box center [729, 442] width 1304 height 579
click at [1036, 331] on div "Add Column" at bounding box center [729, 265] width 1304 height 225
type textarea "*"
click at [1189, 419] on div "Add Column" at bounding box center [729, 442] width 1304 height 579
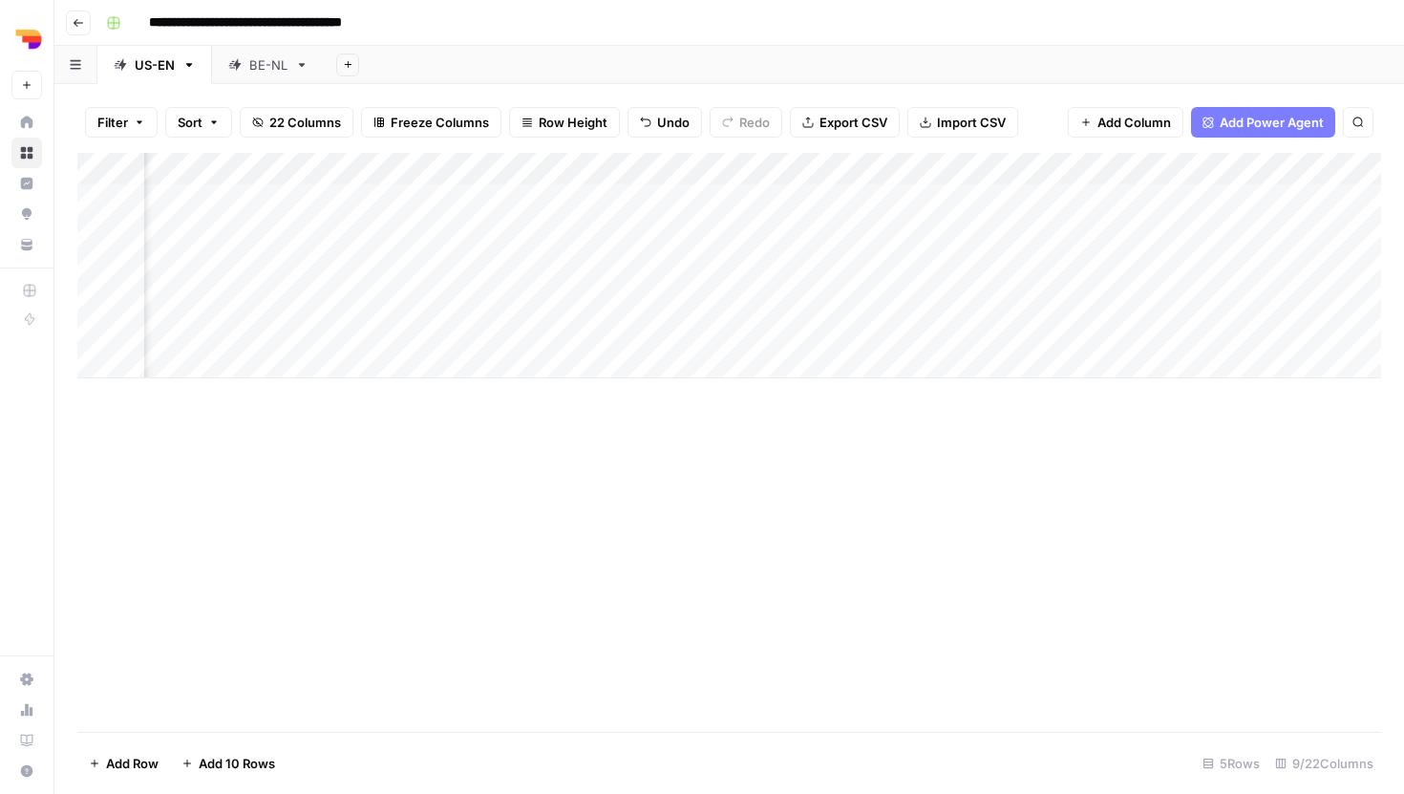
scroll to position [0, 288]
click at [992, 446] on div "Add Column" at bounding box center [729, 442] width 1304 height 579
click at [1041, 167] on div "Add Column" at bounding box center [729, 265] width 1304 height 225
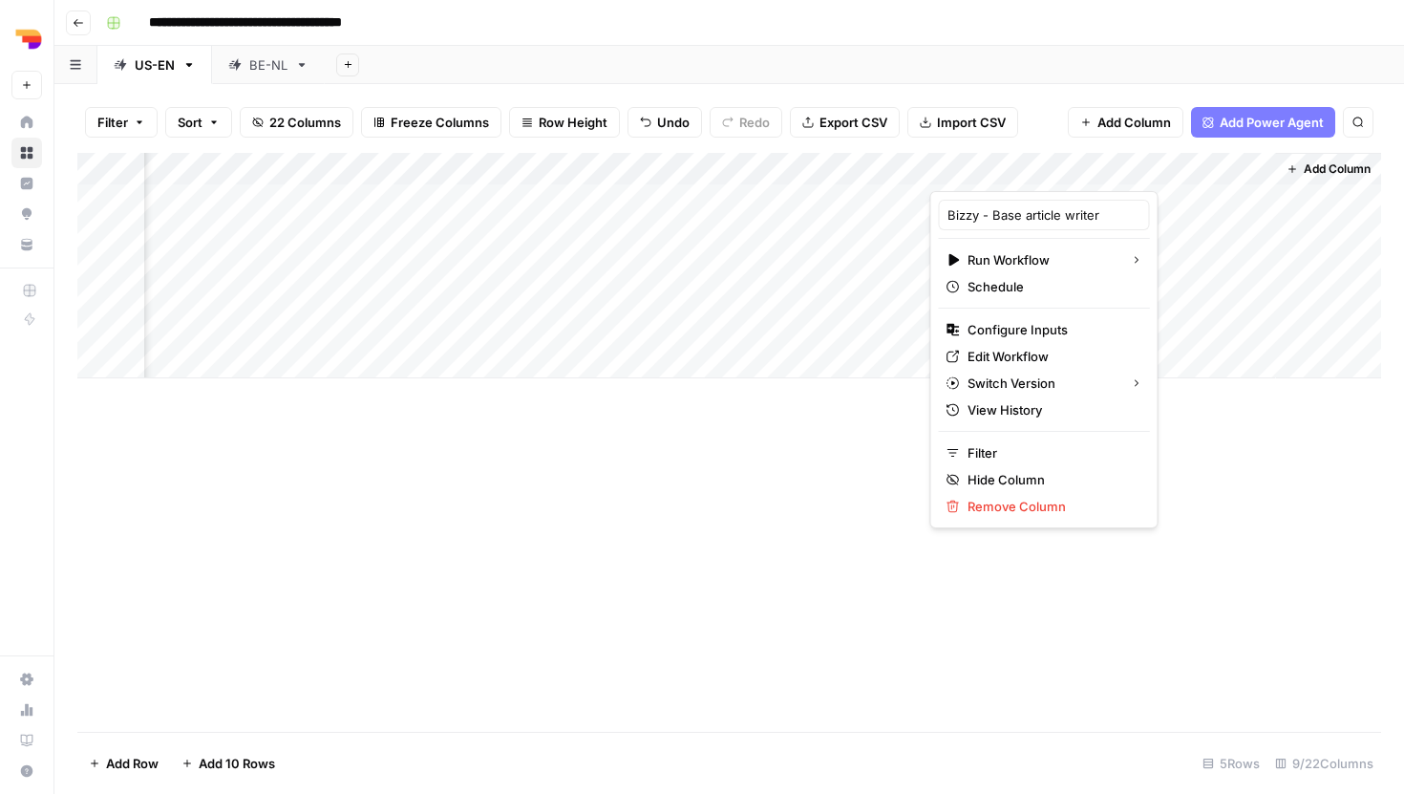
scroll to position [0, 10]
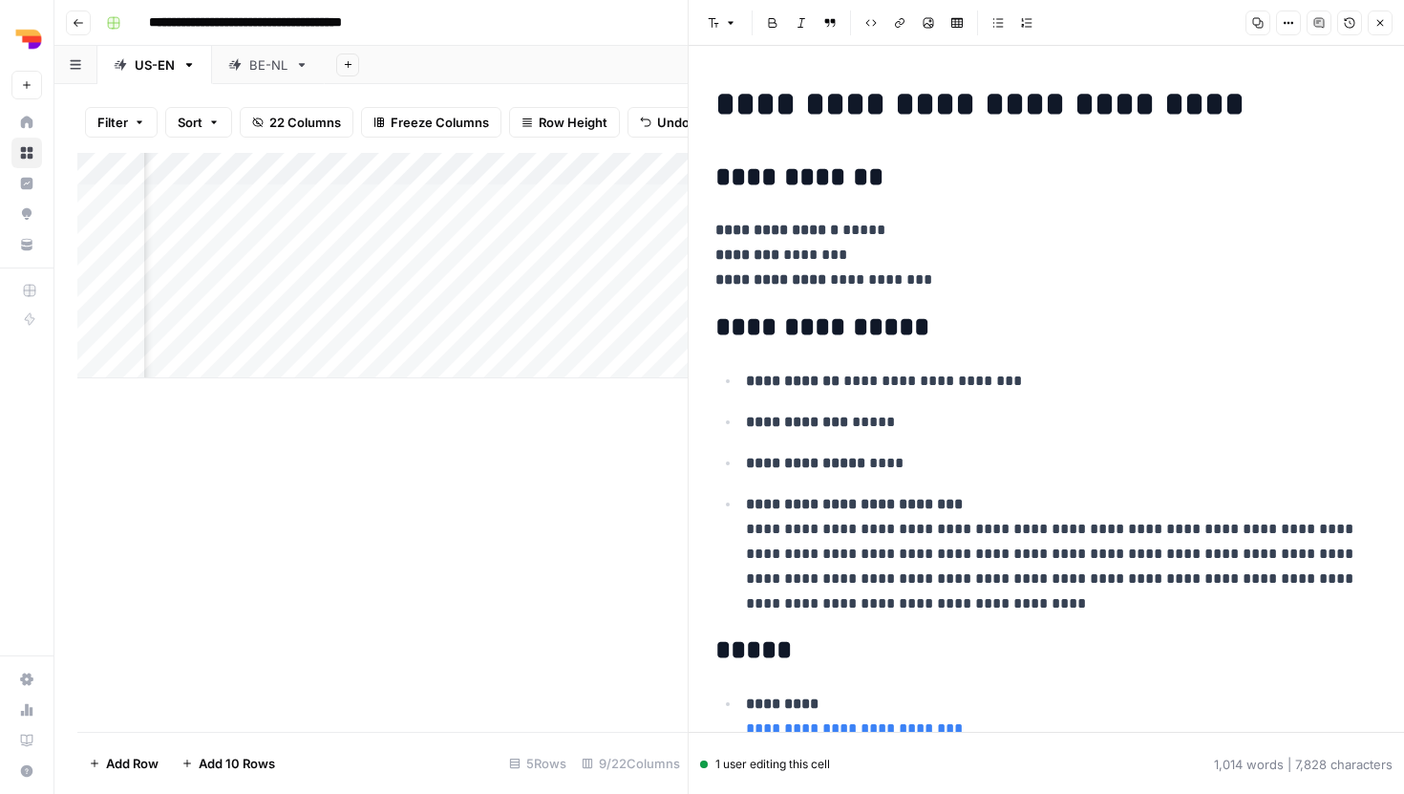
click at [540, 496] on div "Add Column" at bounding box center [382, 442] width 610 height 579
click at [1389, 28] on button "Close" at bounding box center [1380, 23] width 25 height 25
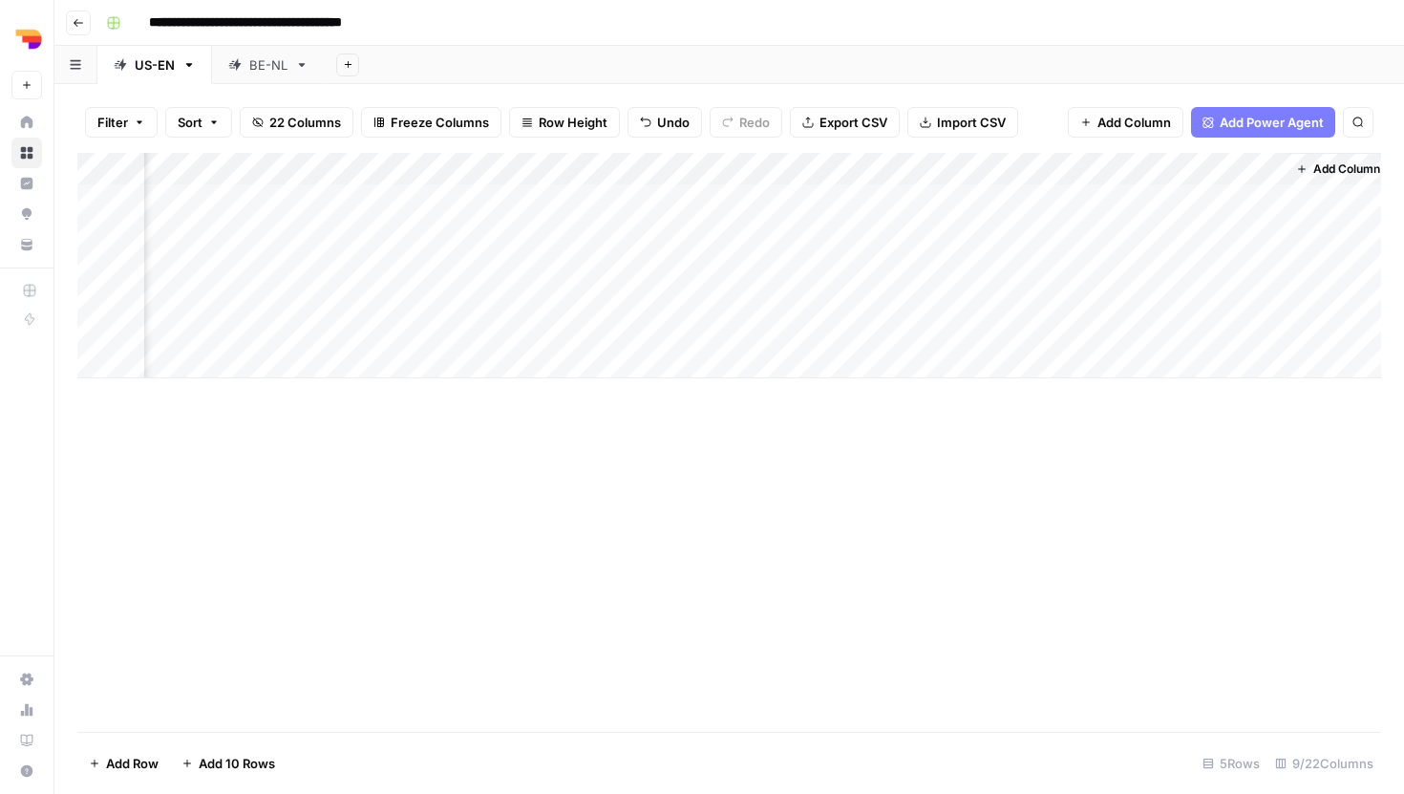
scroll to position [0, 552]
click at [1024, 449] on div "Add Column" at bounding box center [729, 442] width 1304 height 579
click at [1001, 322] on div "Add Column" at bounding box center [729, 265] width 1304 height 225
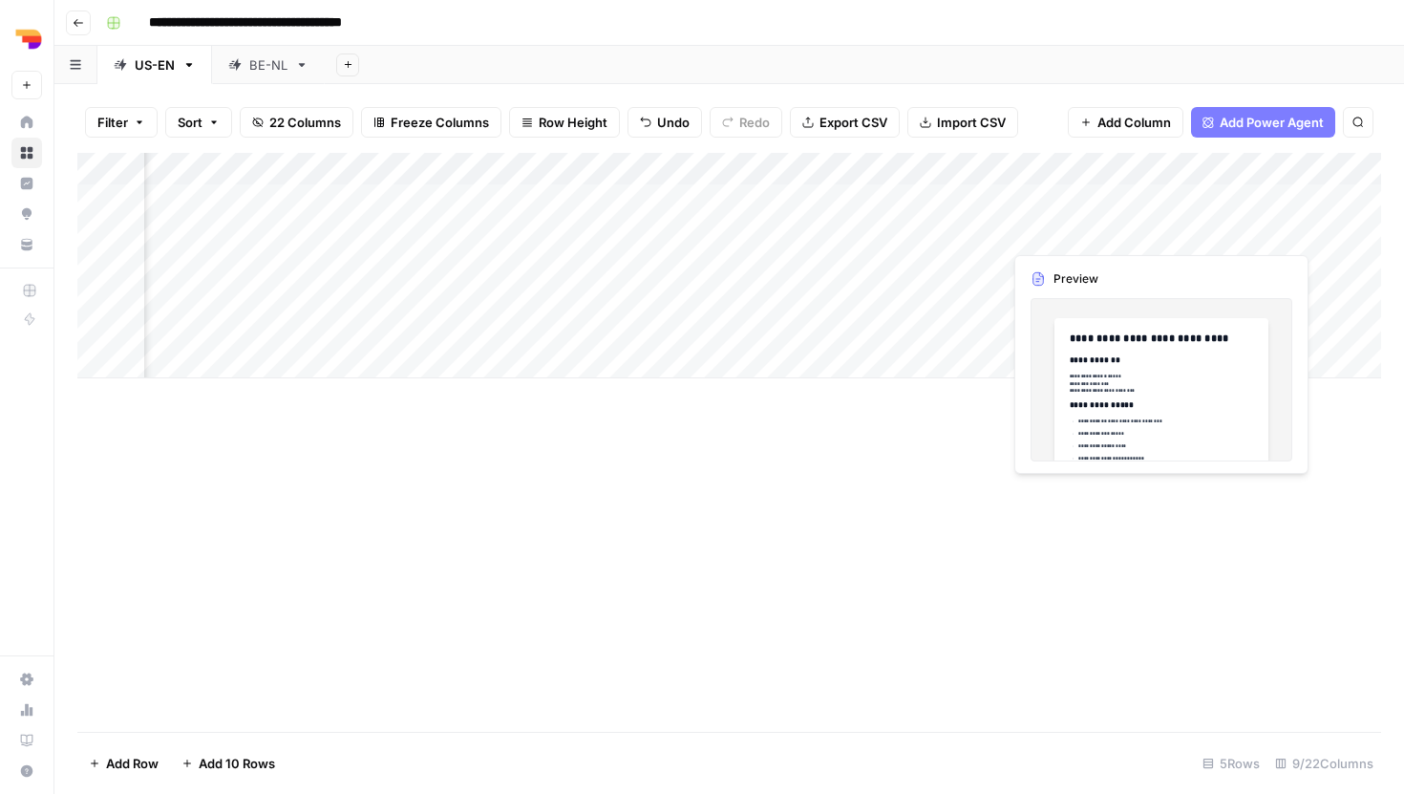
click at [1089, 226] on div "Add Column" at bounding box center [729, 265] width 1304 height 225
click at [902, 507] on div "Add Column" at bounding box center [729, 442] width 1304 height 579
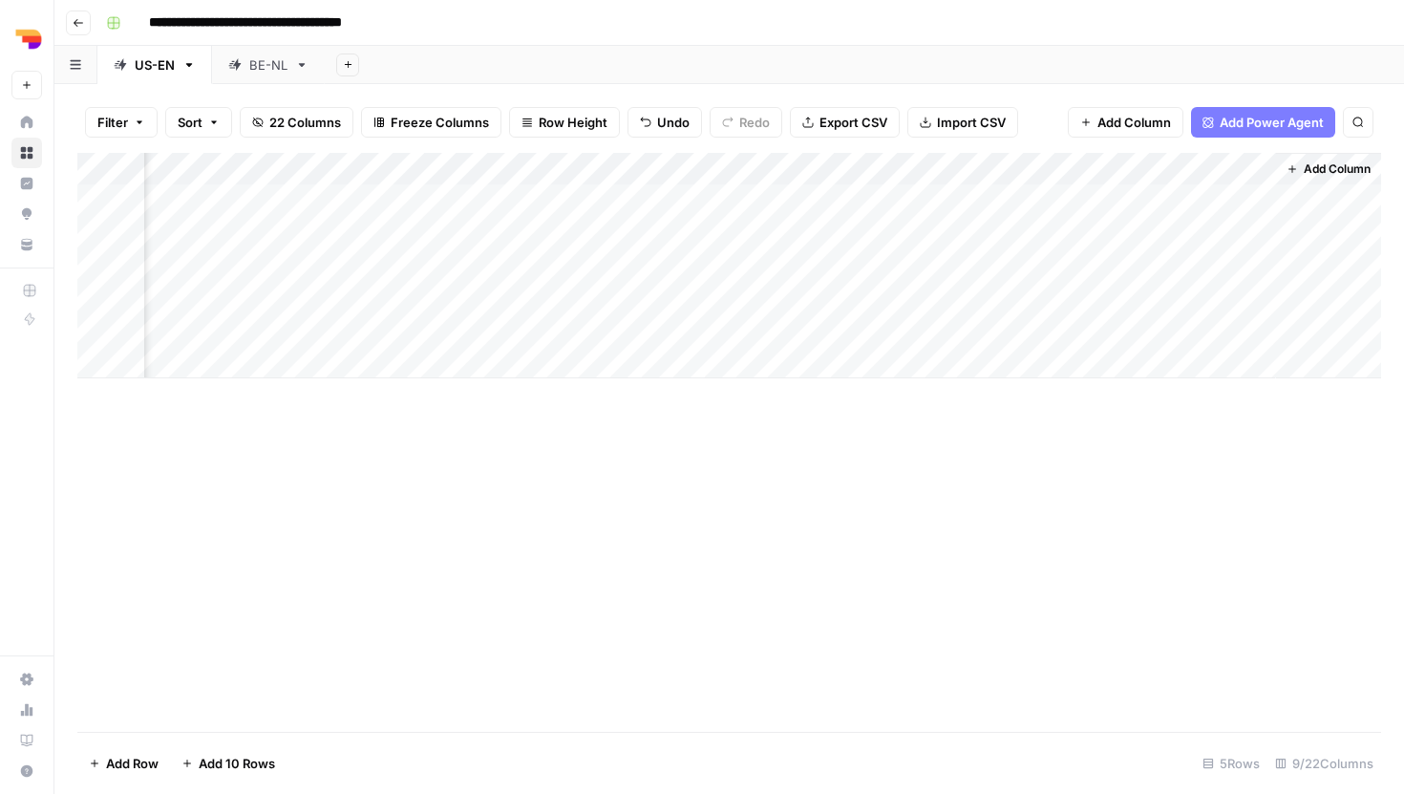
click at [1040, 328] on div "Add Column" at bounding box center [729, 265] width 1304 height 225
click at [1100, 329] on div "Add Column" at bounding box center [729, 265] width 1304 height 225
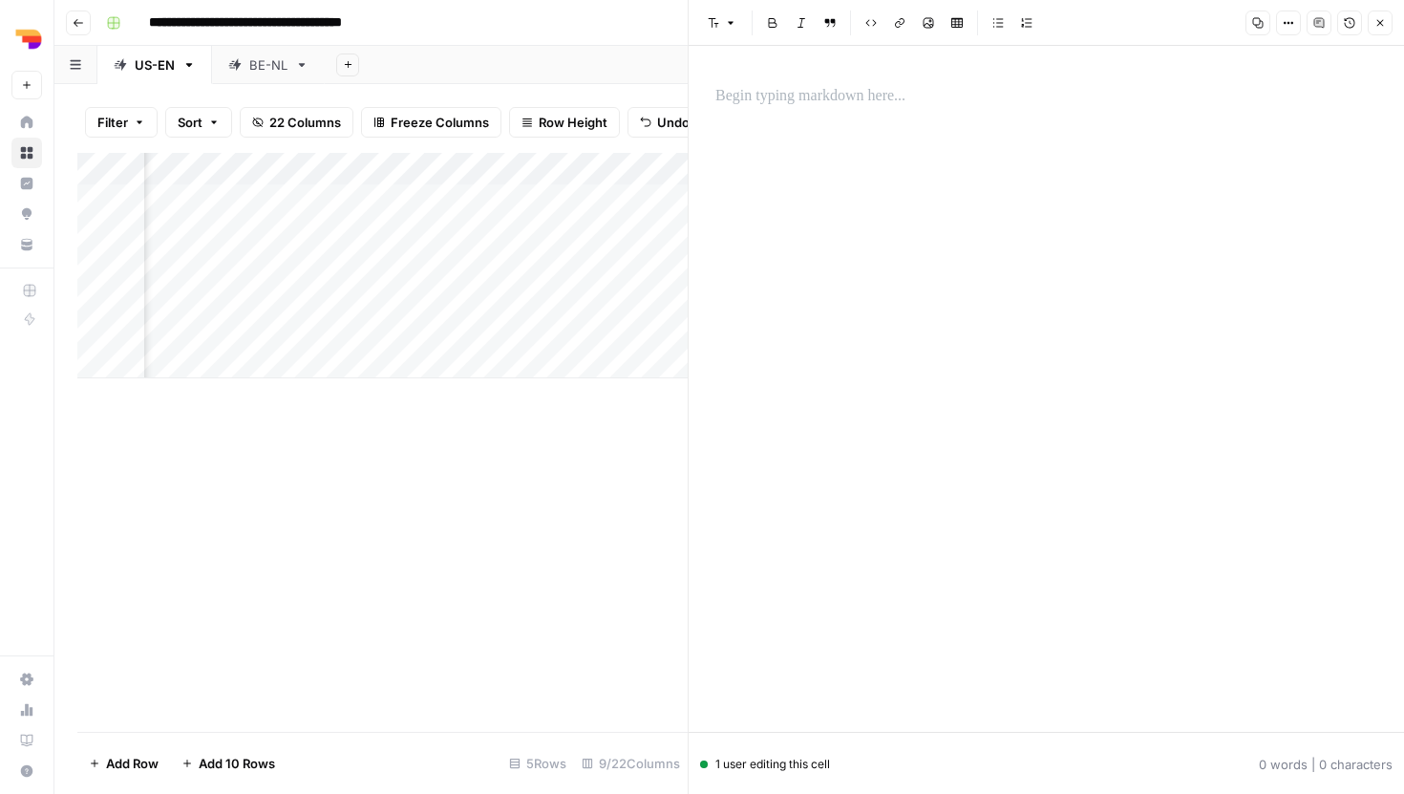
click at [824, 88] on p at bounding box center [1046, 96] width 662 height 25
click at [626, 412] on div "Add Column" at bounding box center [382, 442] width 610 height 579
click at [627, 414] on div "Add Column" at bounding box center [382, 442] width 610 height 579
click at [1388, 19] on button "Close" at bounding box center [1380, 23] width 25 height 25
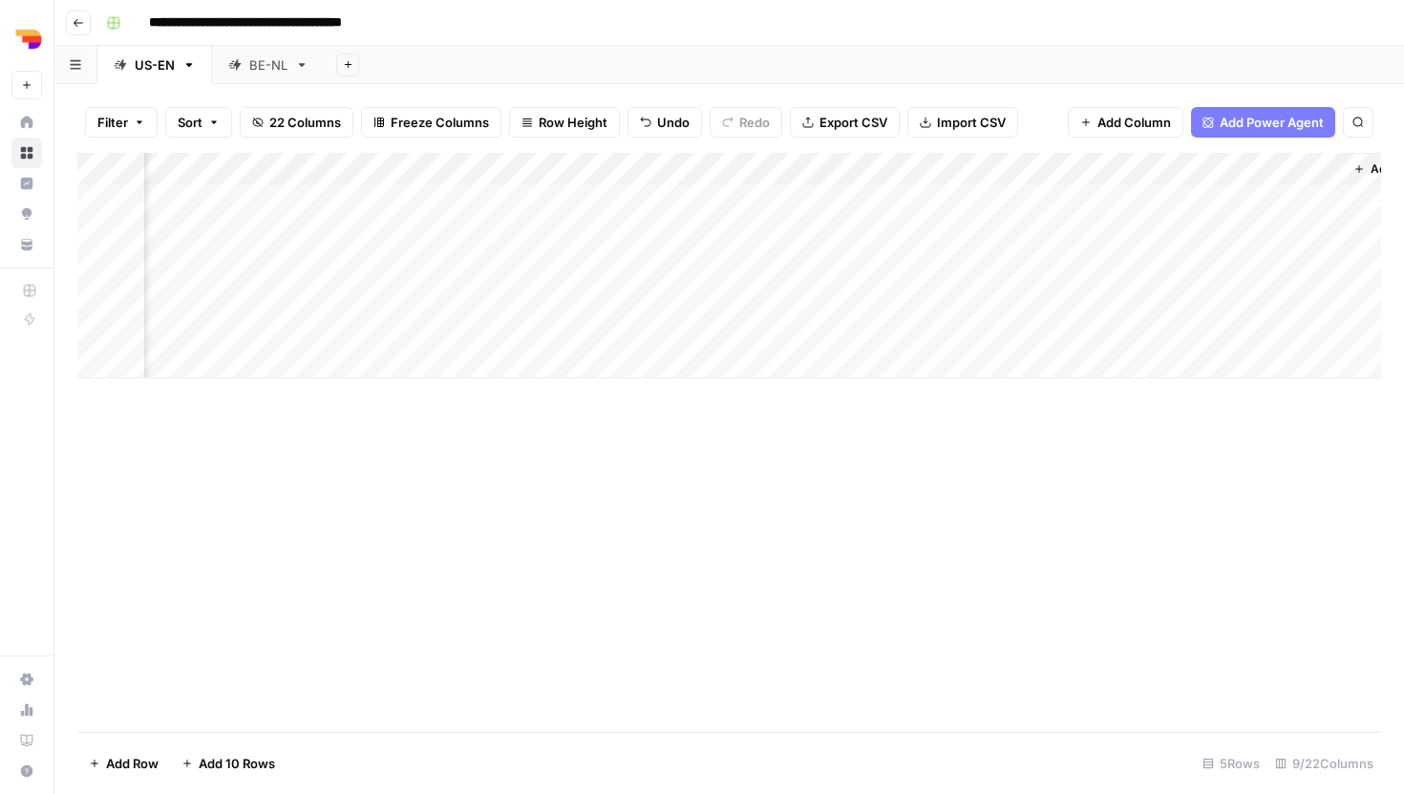
scroll to position [0, 492]
click at [698, 329] on div "Add Column" at bounding box center [729, 265] width 1304 height 225
click at [801, 329] on div "Add Column" at bounding box center [729, 265] width 1304 height 225
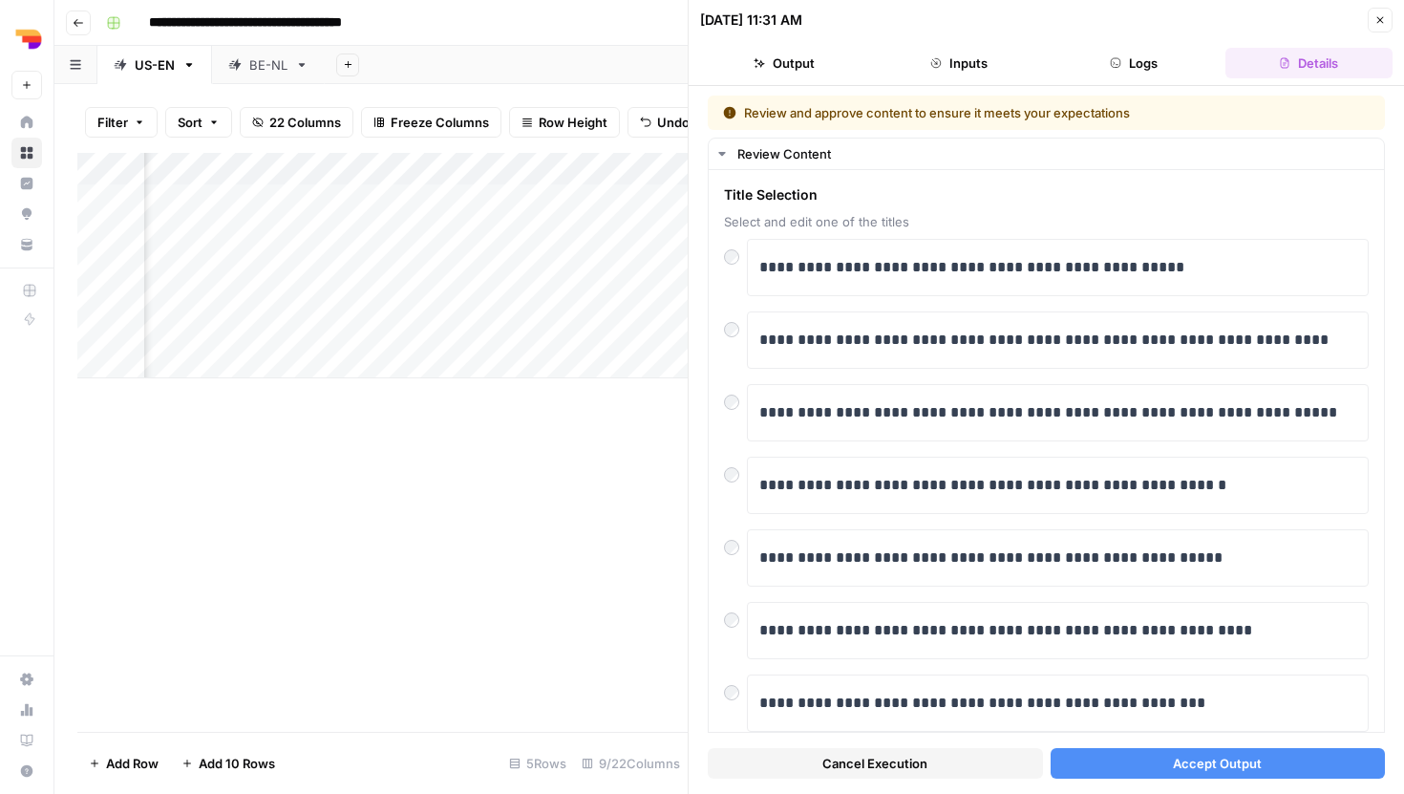
click at [1178, 763] on span "Accept Output" at bounding box center [1217, 763] width 89 height 19
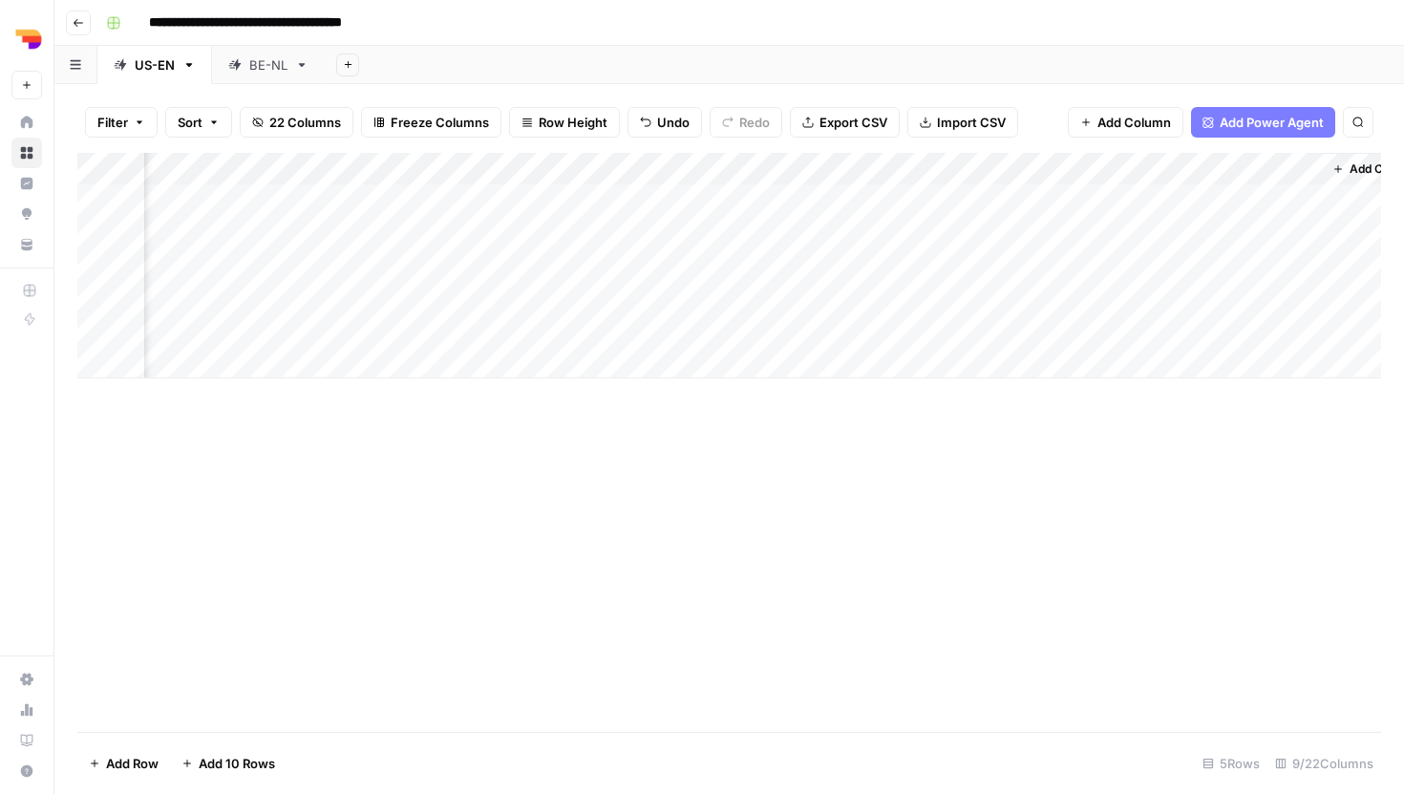
scroll to position [0, 552]
click at [1253, 322] on div "Add Column" at bounding box center [729, 265] width 1304 height 225
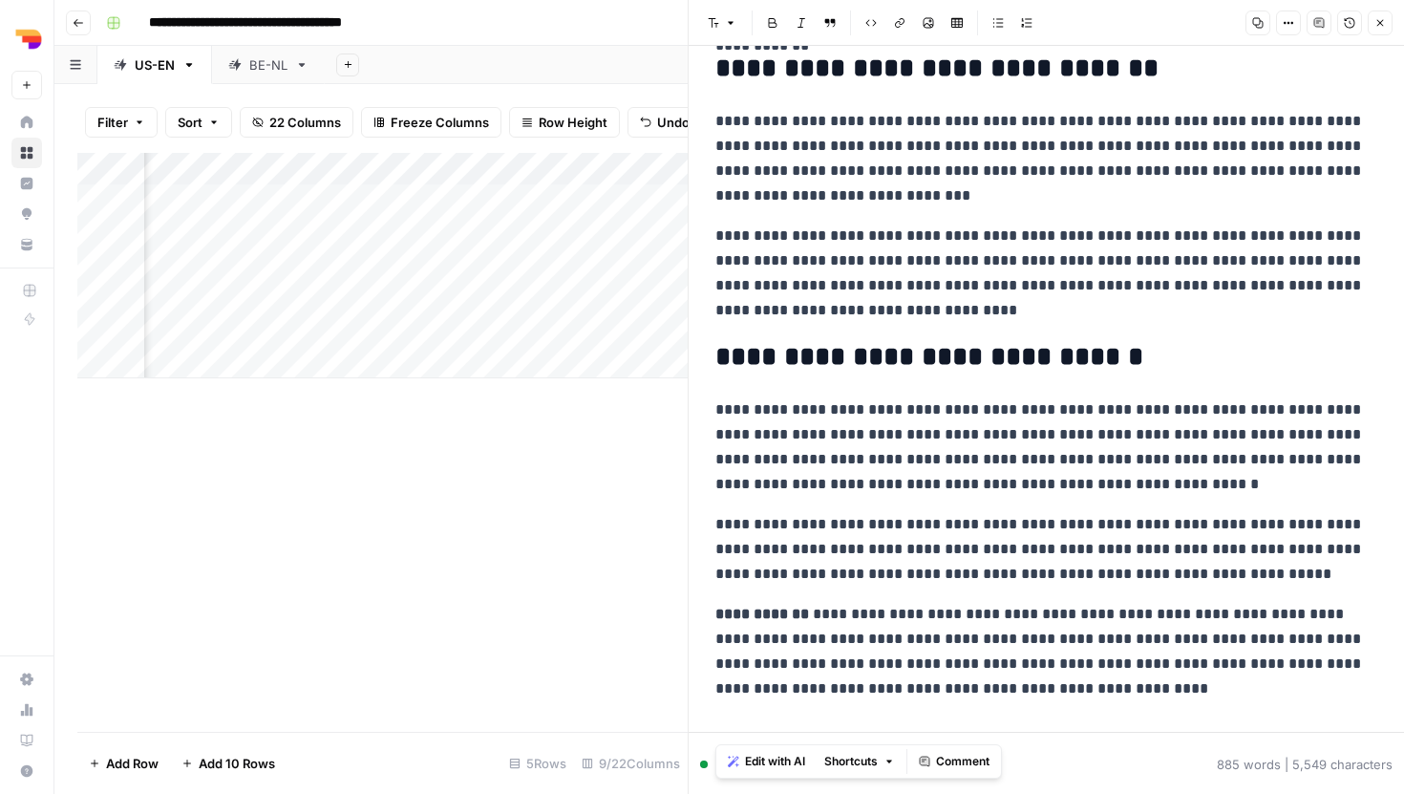
scroll to position [1695, 0]
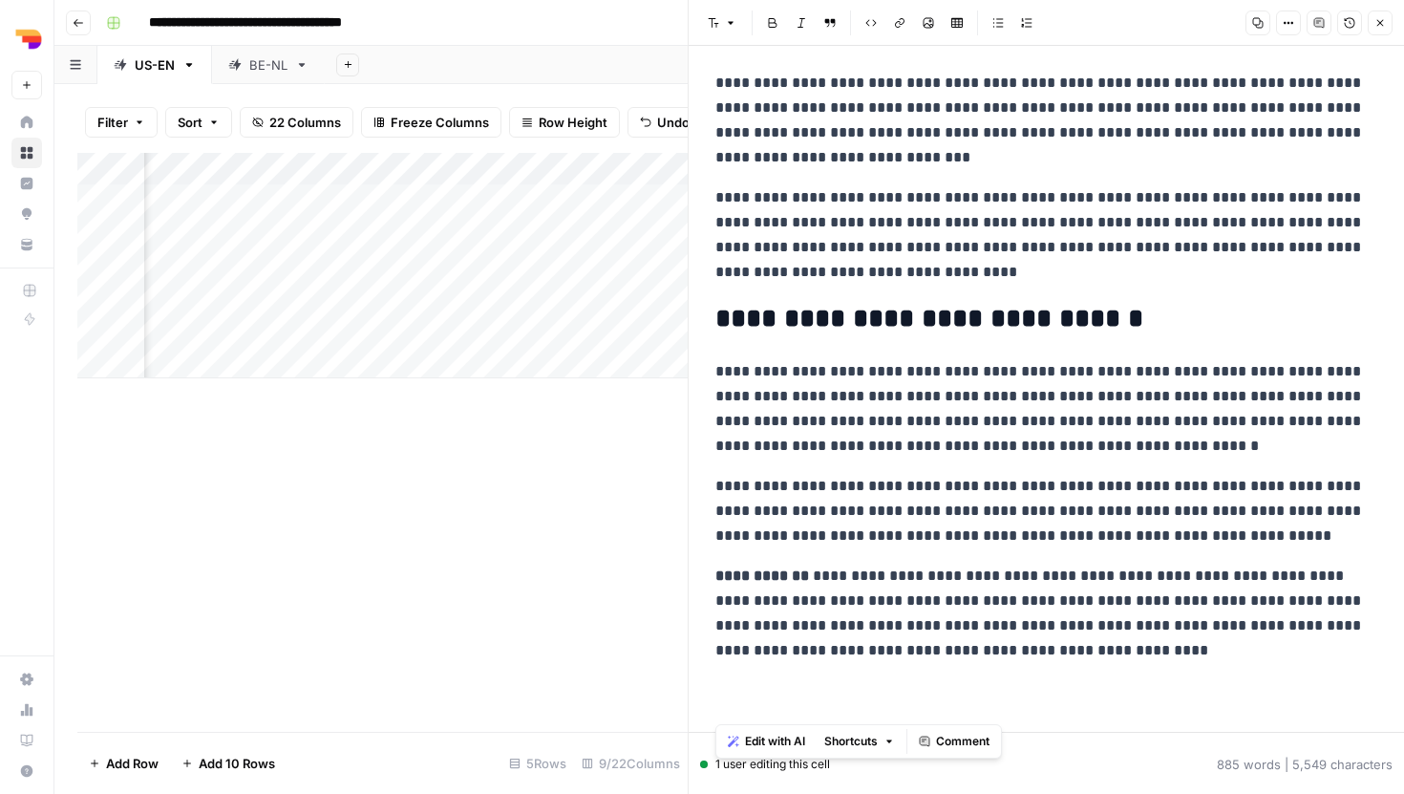
drag, startPoint x: 717, startPoint y: 99, endPoint x: 843, endPoint y: 730, distance: 642.8
click at [843, 730] on body "**********" at bounding box center [702, 397] width 1404 height 794
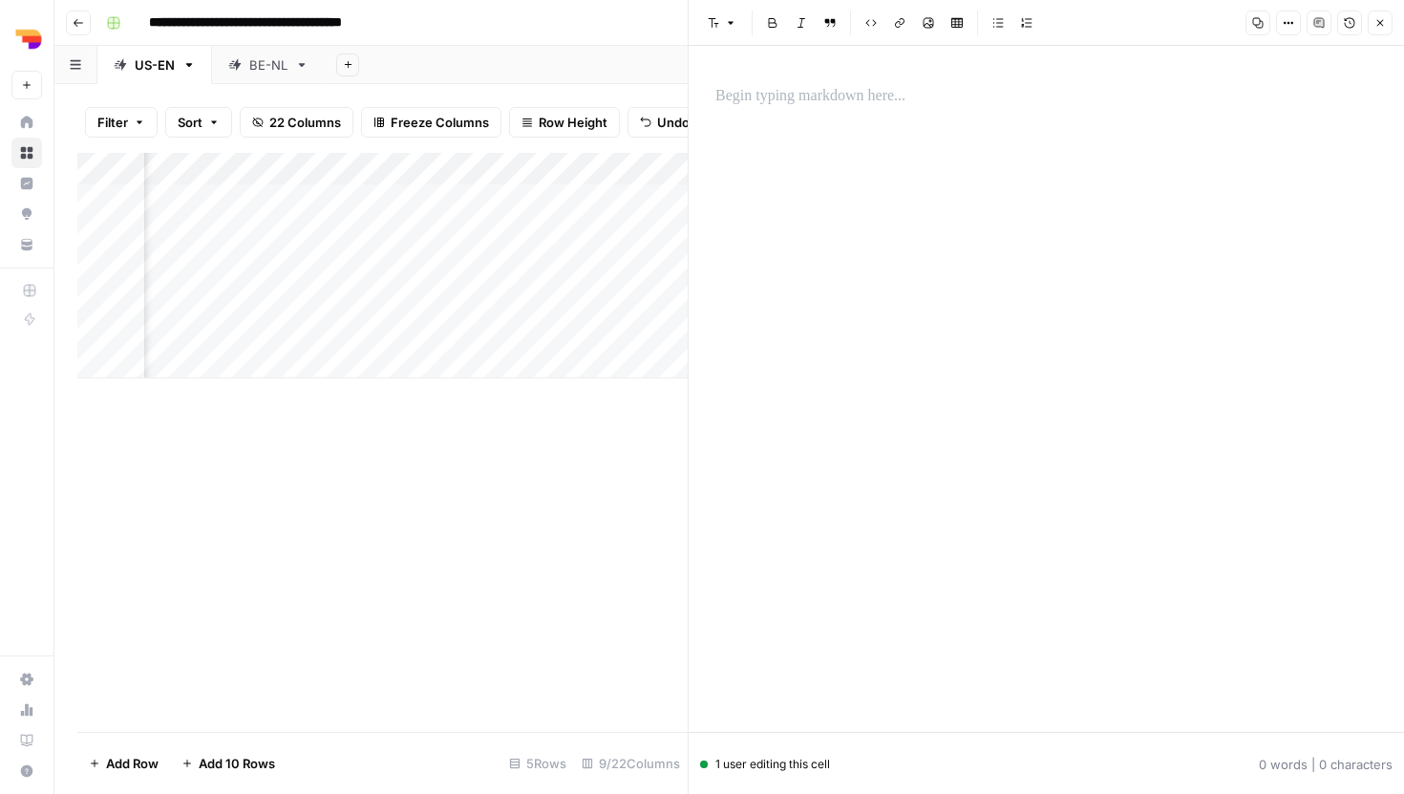
click at [584, 483] on div "Add Column" at bounding box center [382, 442] width 610 height 579
click at [1386, 33] on button "Close" at bounding box center [1380, 23] width 25 height 25
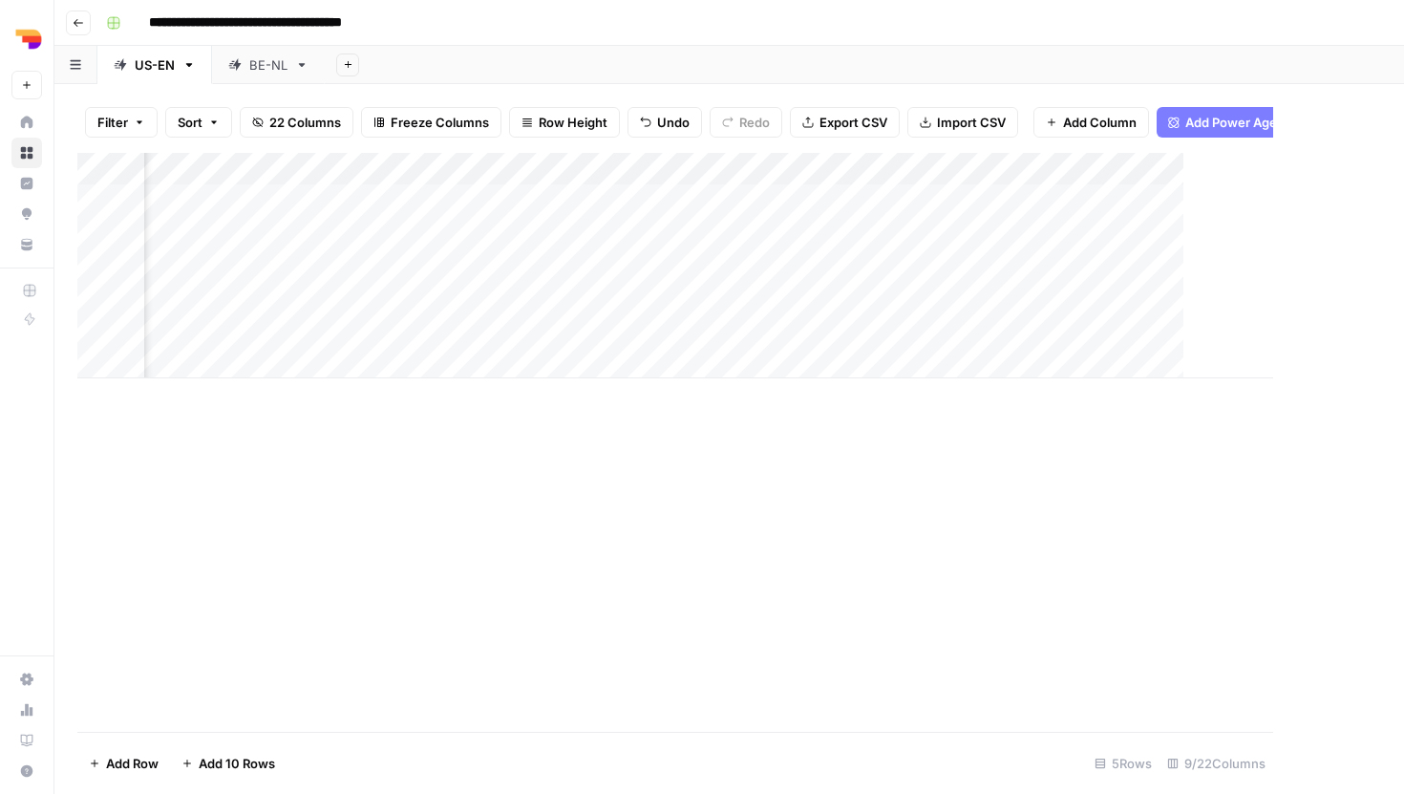
scroll to position [0, 529]
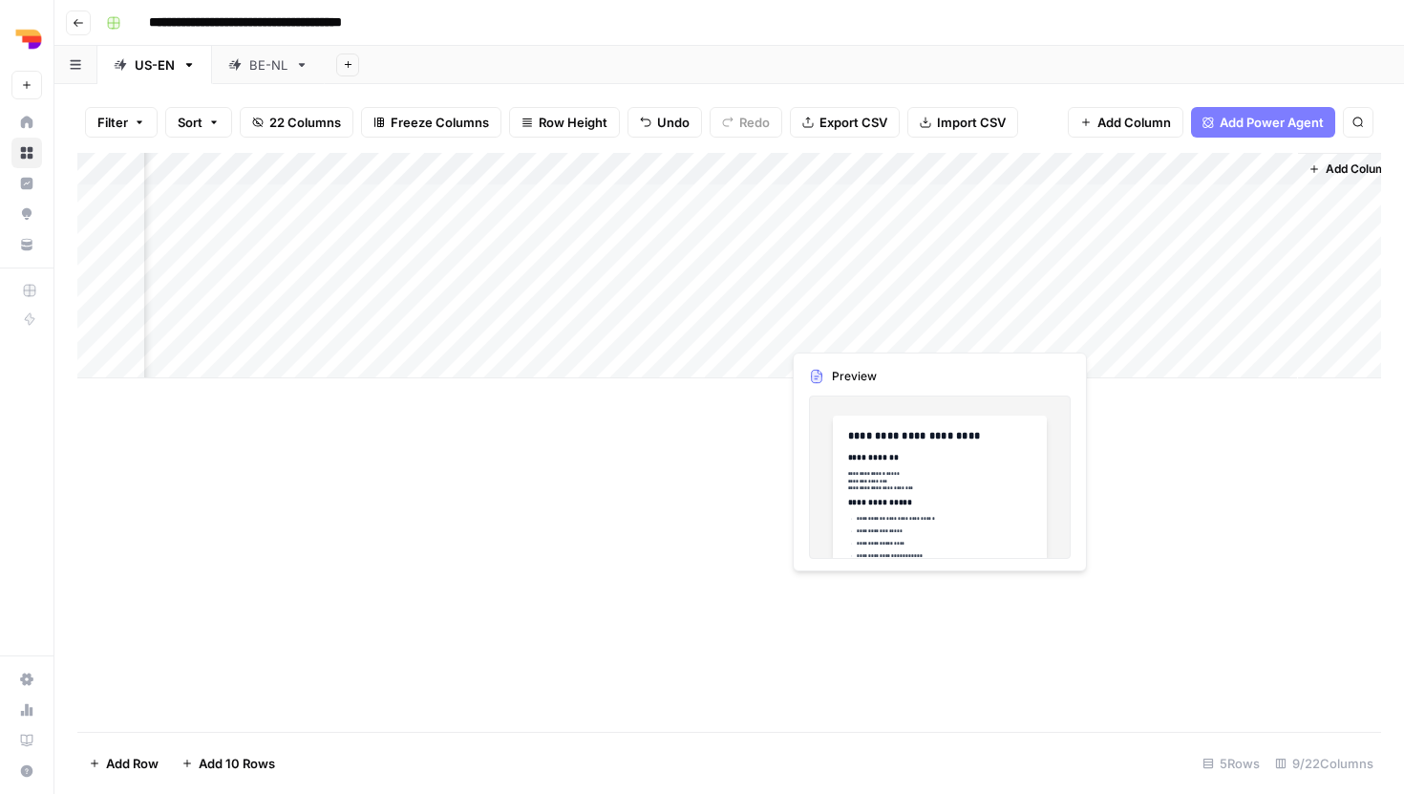
click at [865, 335] on div "Add Column" at bounding box center [729, 265] width 1304 height 225
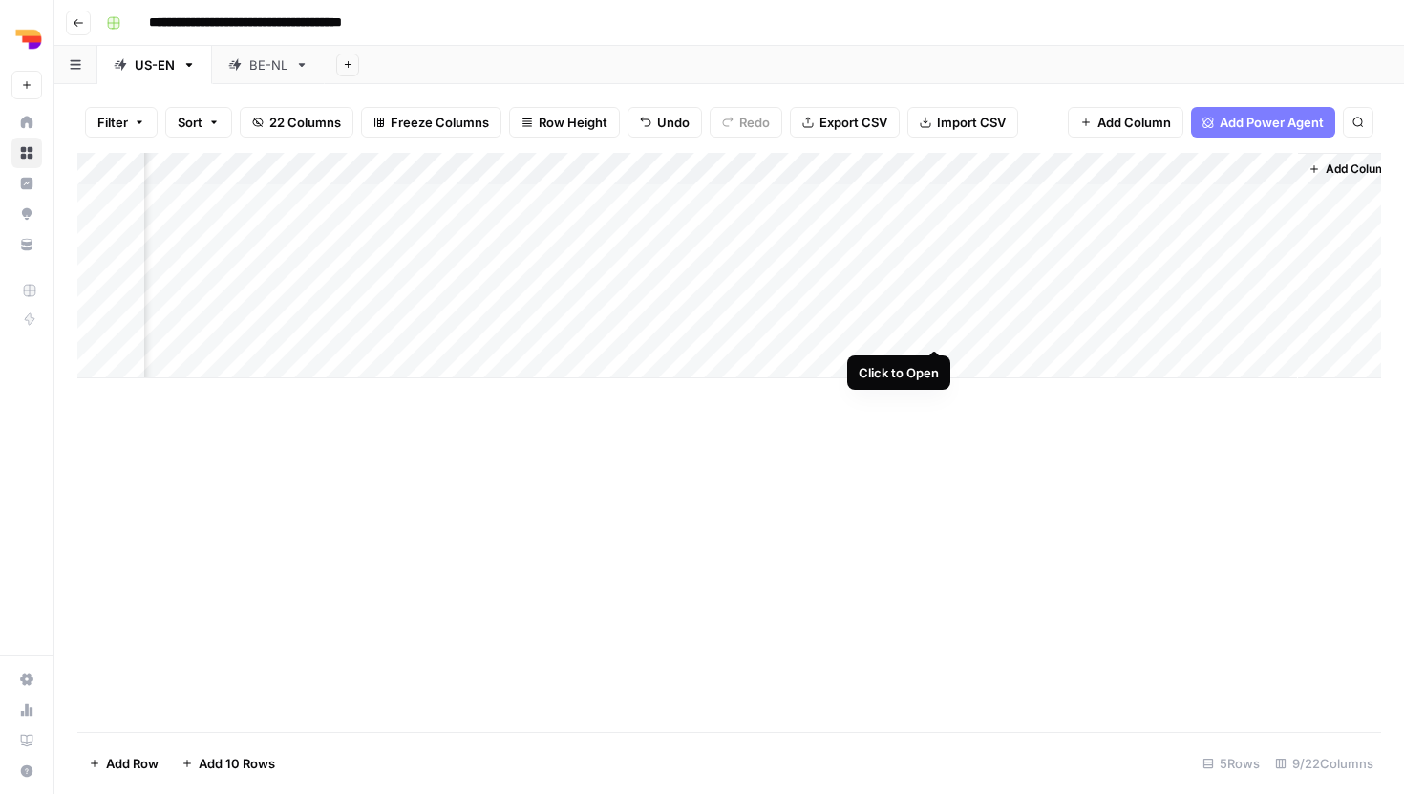
click at [934, 331] on div "Add Column" at bounding box center [729, 265] width 1304 height 225
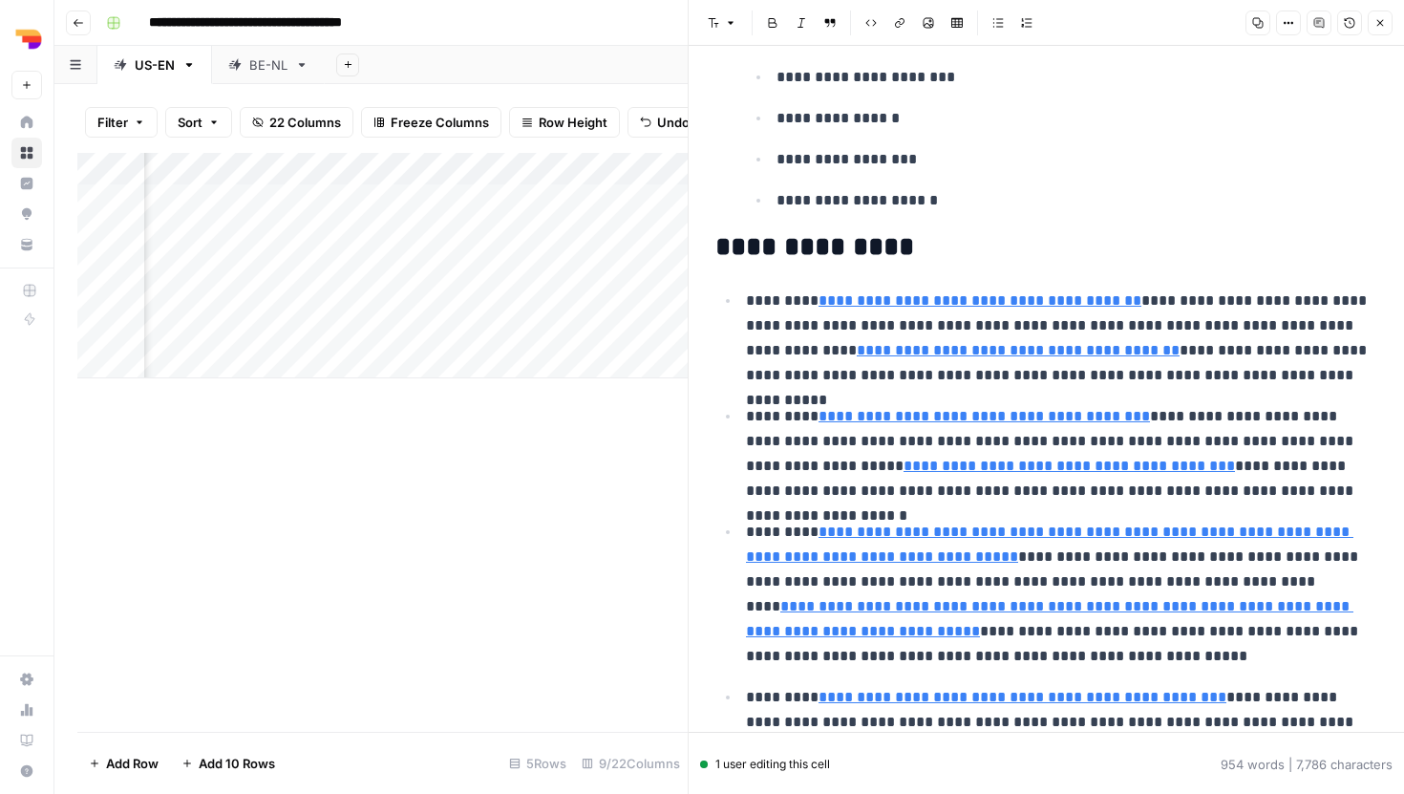
scroll to position [1379, 0]
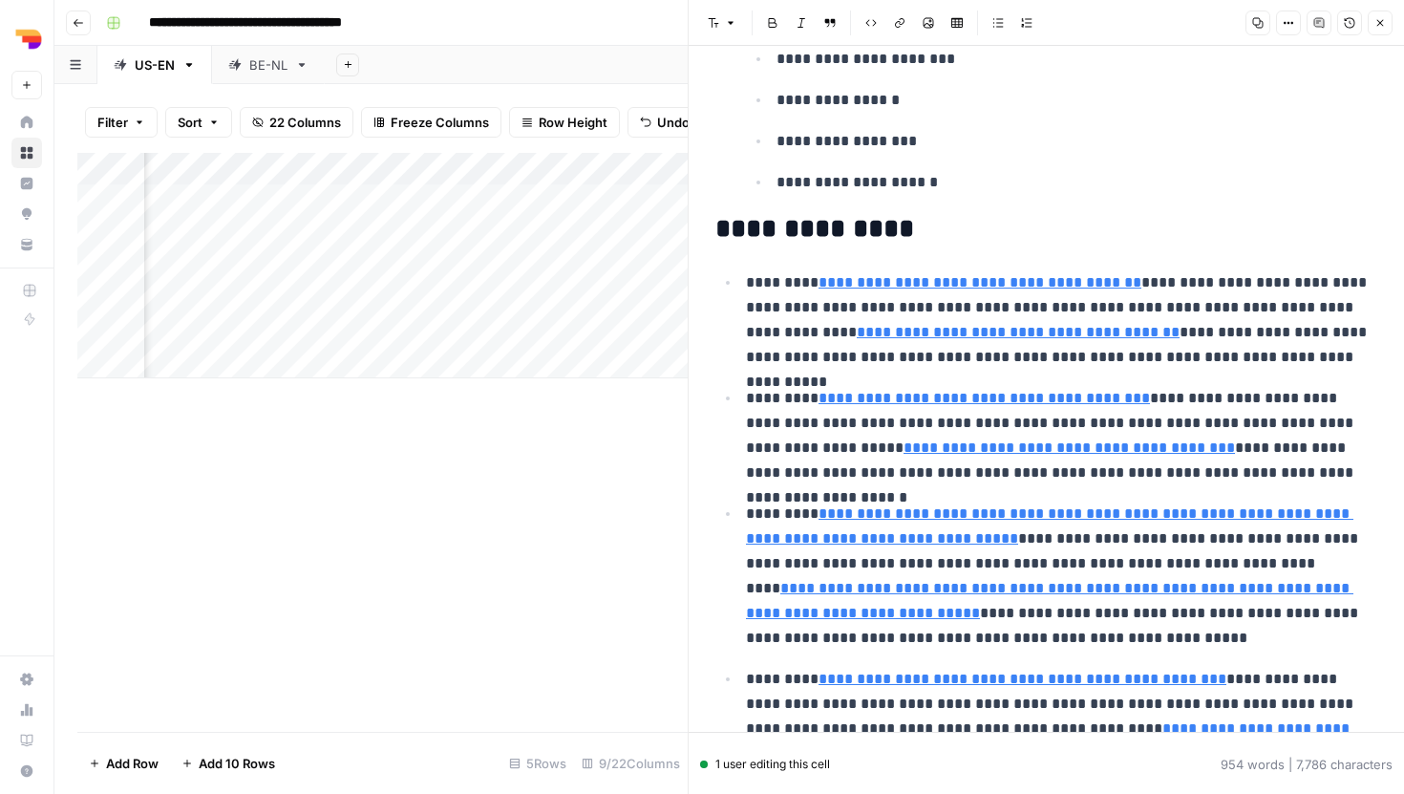
click at [582, 471] on div "Add Column" at bounding box center [382, 442] width 610 height 579
click at [1379, 28] on icon "button" at bounding box center [1379, 22] width 11 height 11
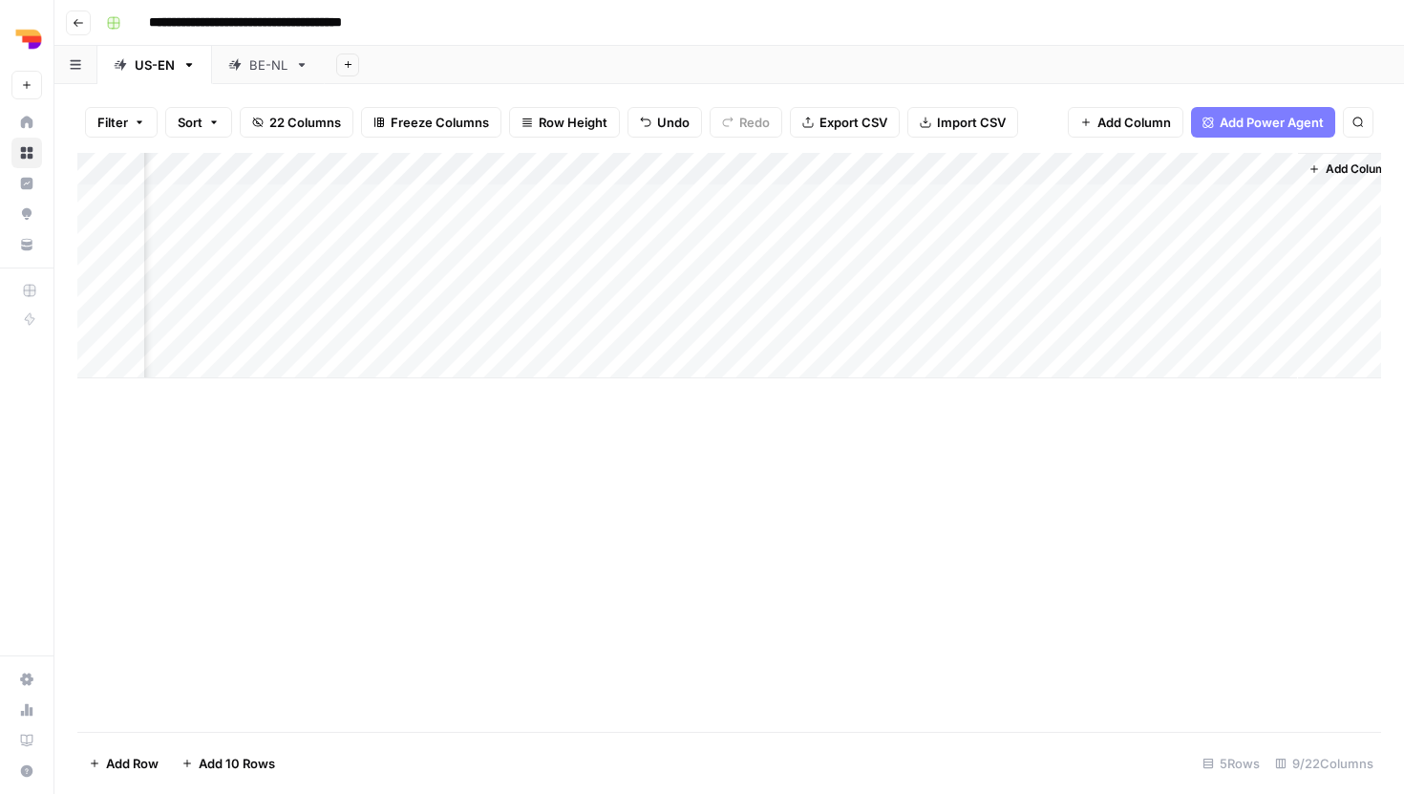
click at [1044, 323] on div "Add Column" at bounding box center [729, 265] width 1304 height 225
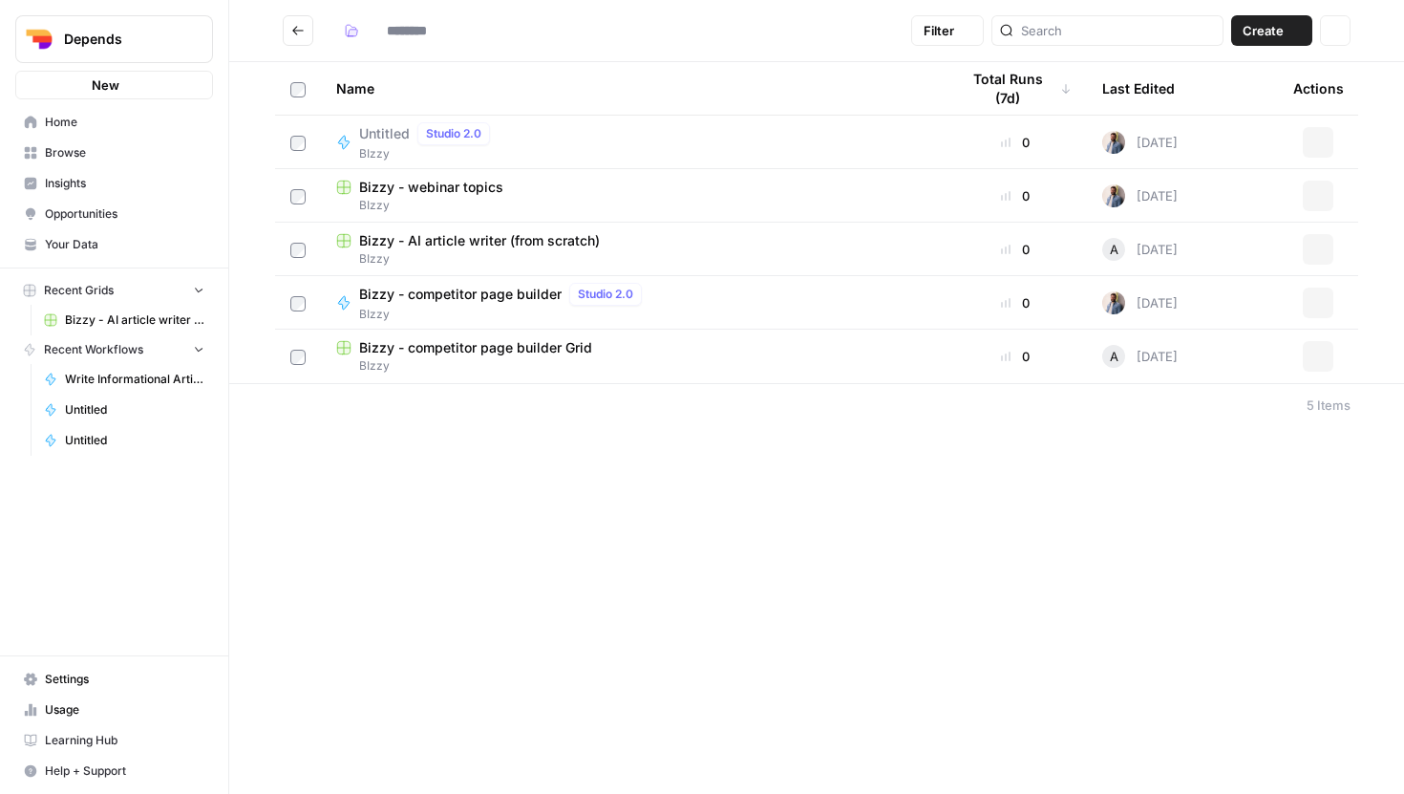
type input "*****"
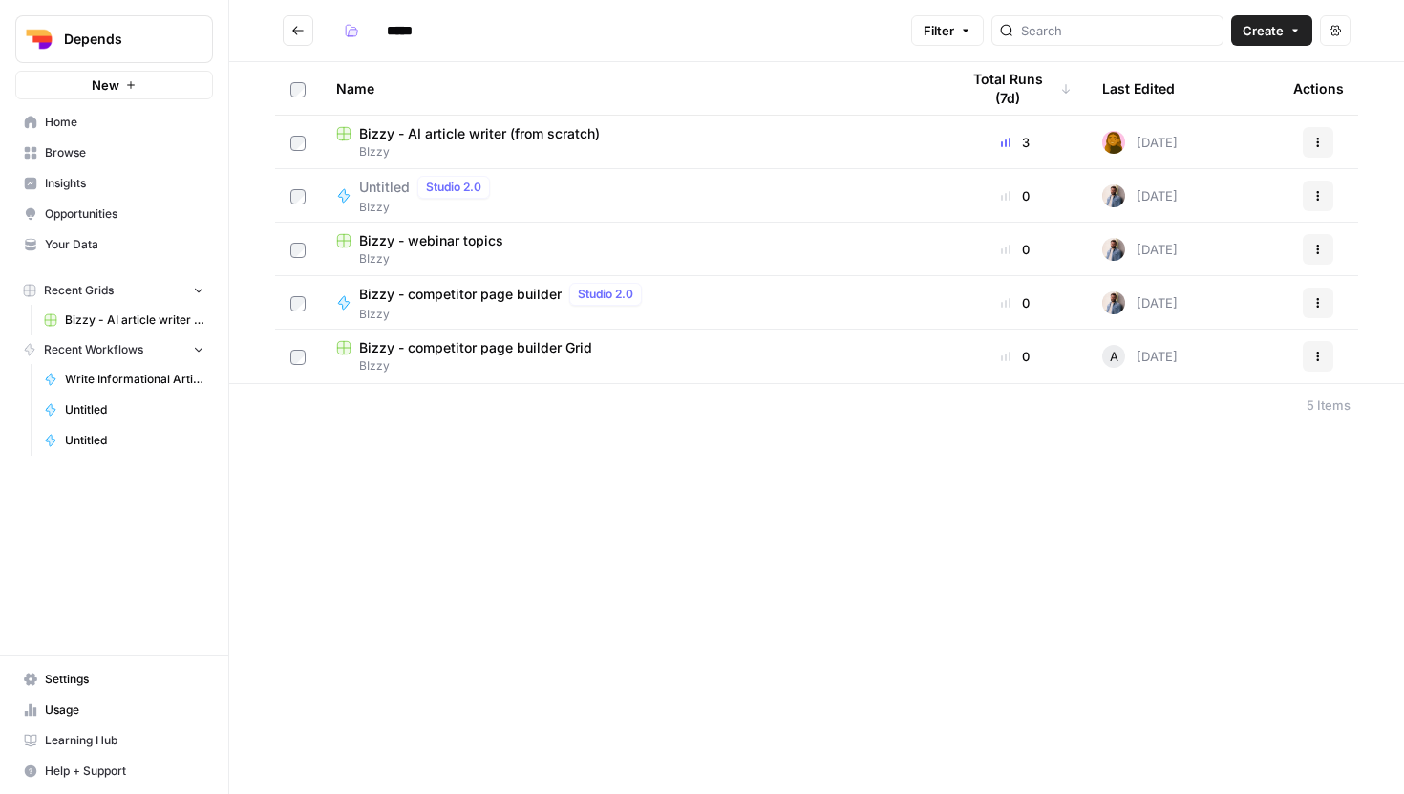
click at [580, 136] on span "Bizzy - AI article writer (from scratch)" at bounding box center [479, 133] width 241 height 19
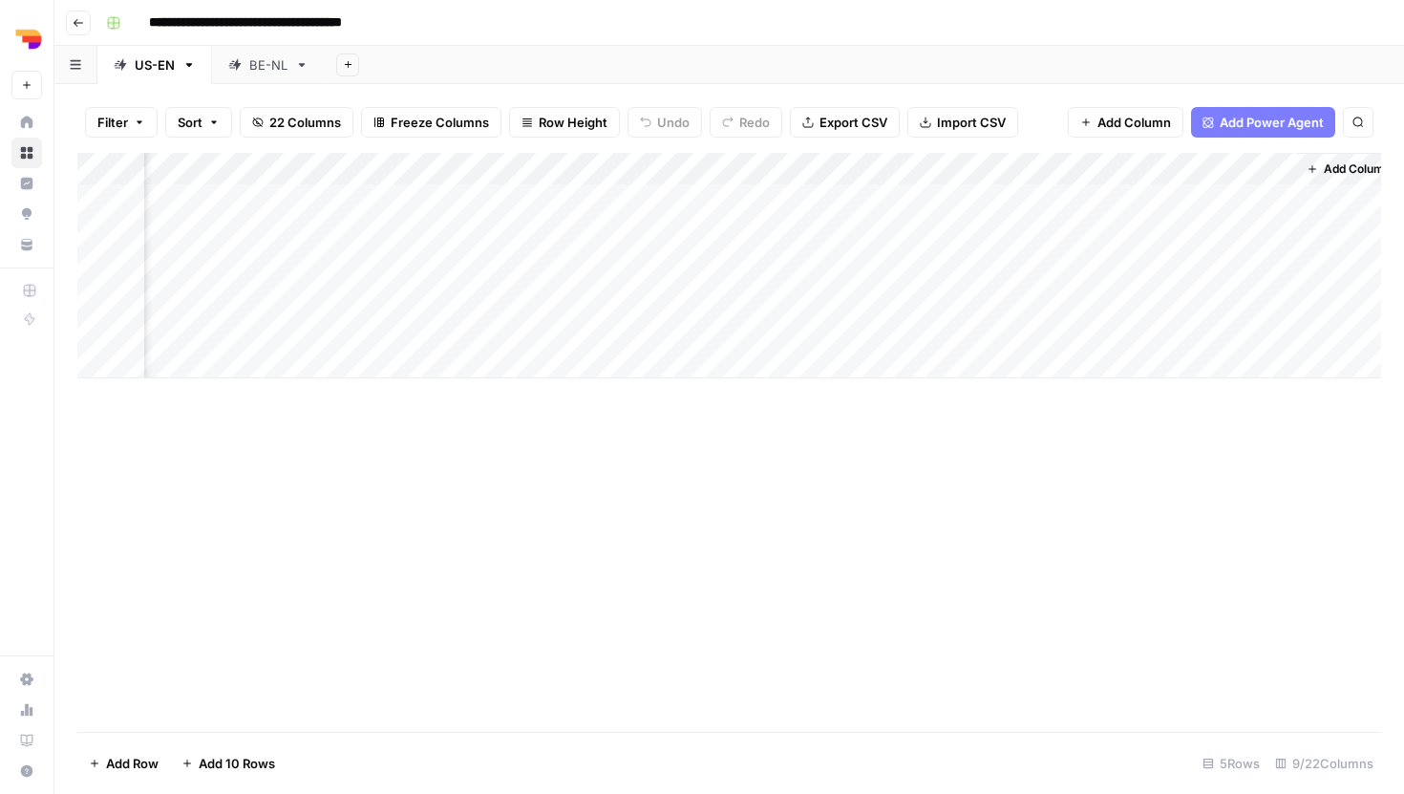
scroll to position [0, 552]
click at [1203, 328] on div "Add Column" at bounding box center [729, 265] width 1304 height 225
click at [1260, 329] on div "Add Column" at bounding box center [729, 265] width 1304 height 225
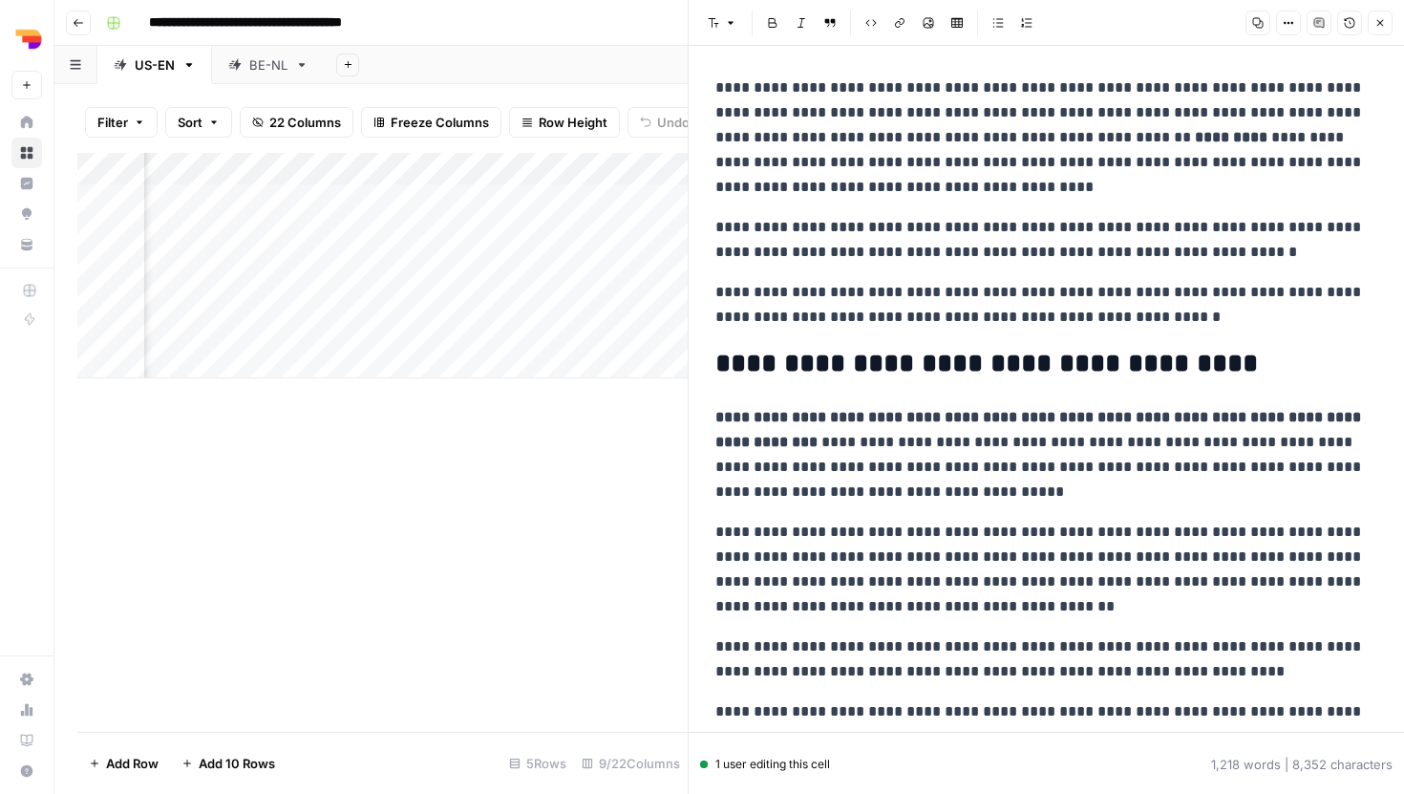
scroll to position [173, 0]
